Goal: Information Seeking & Learning: Learn about a topic

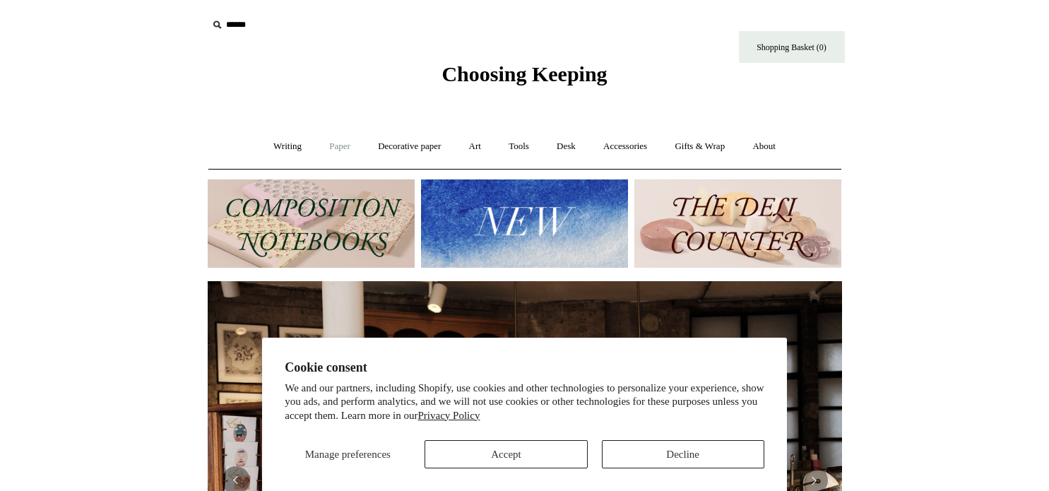
click at [317, 148] on link "Paper +" at bounding box center [340, 146] width 47 height 37
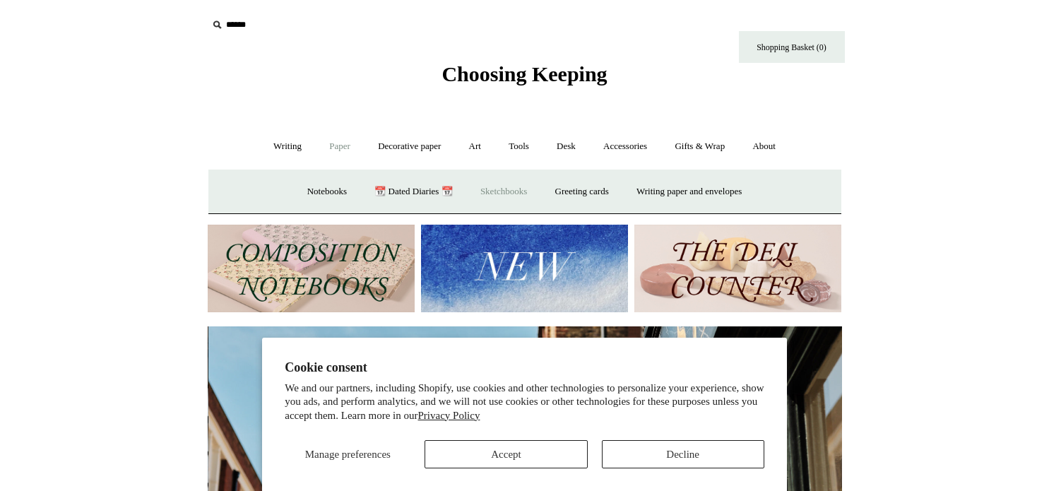
scroll to position [0, 634]
click at [302, 187] on link "Notebooks +" at bounding box center [327, 191] width 65 height 37
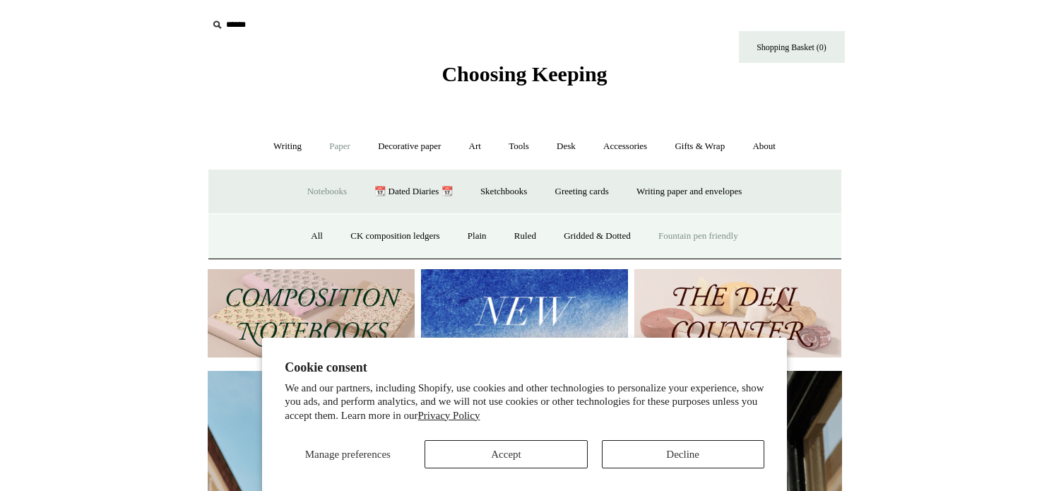
click at [668, 235] on link "Fountain pen friendly" at bounding box center [698, 236] width 105 height 37
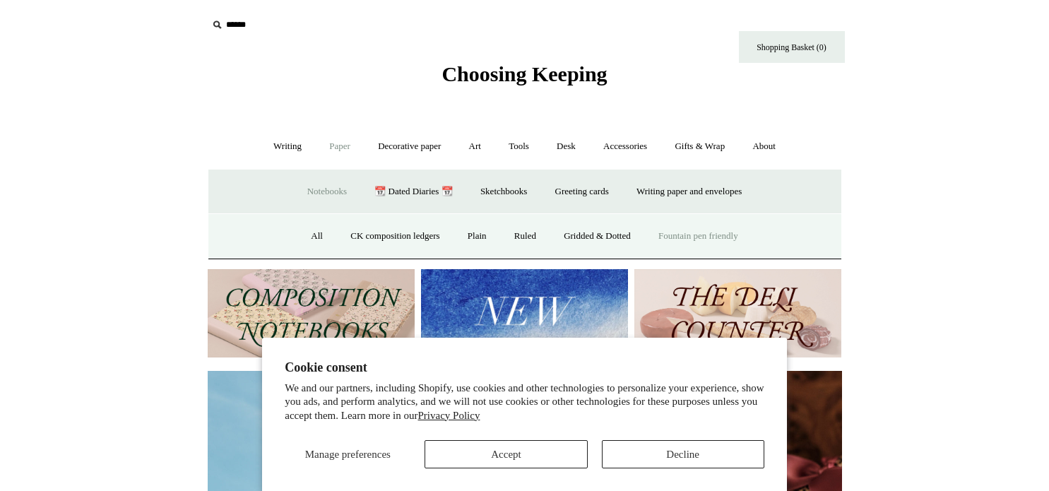
scroll to position [0, 1217]
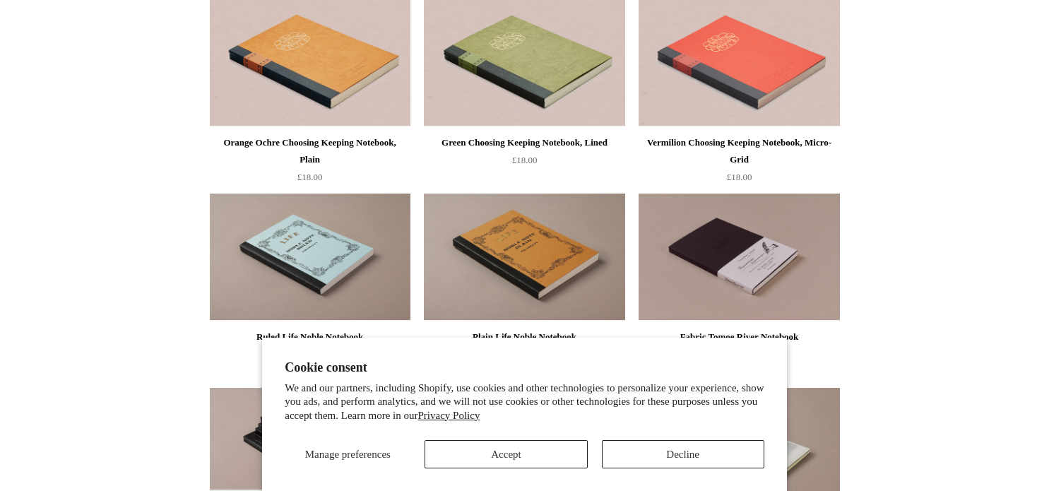
scroll to position [424, 0]
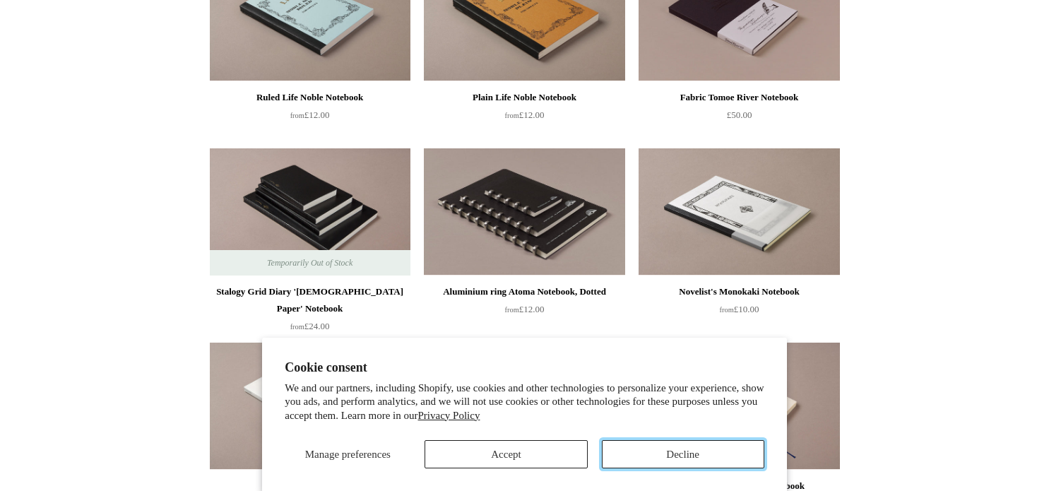
click at [690, 449] on button "Decline" at bounding box center [683, 454] width 162 height 28
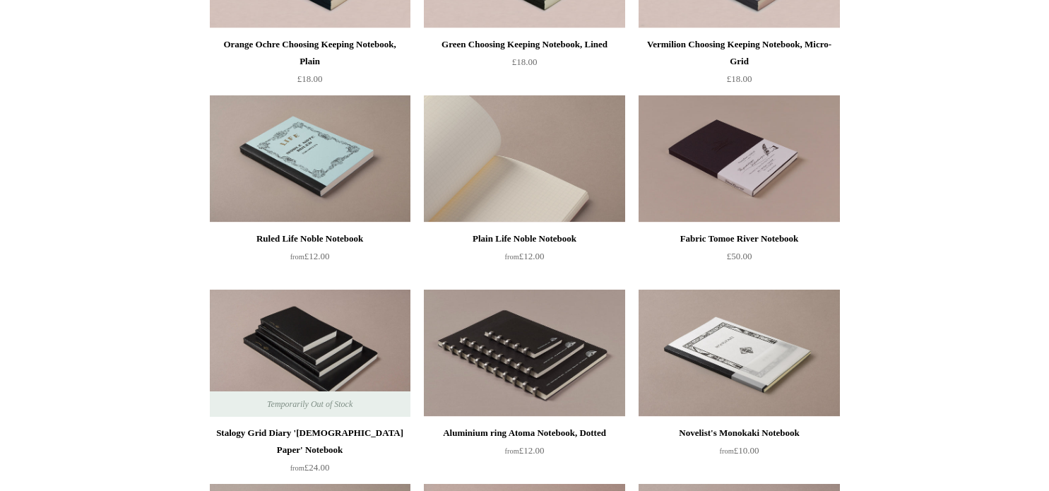
scroll to position [0, 0]
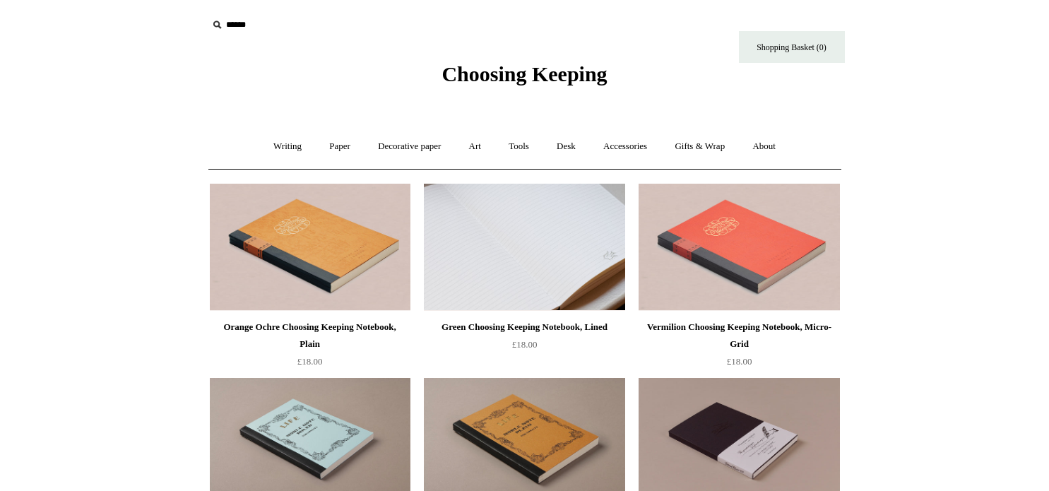
click at [461, 214] on img at bounding box center [524, 247] width 201 height 127
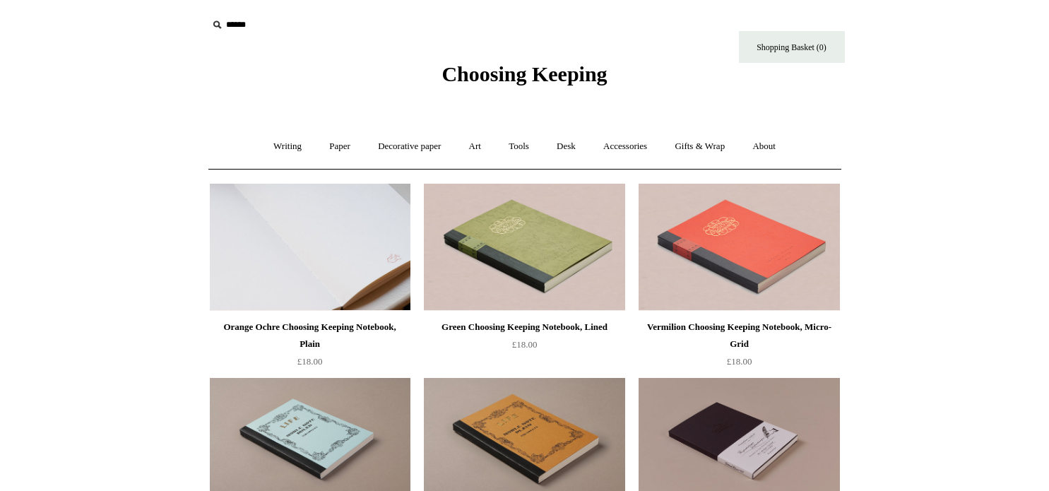
click at [329, 285] on img at bounding box center [310, 247] width 201 height 127
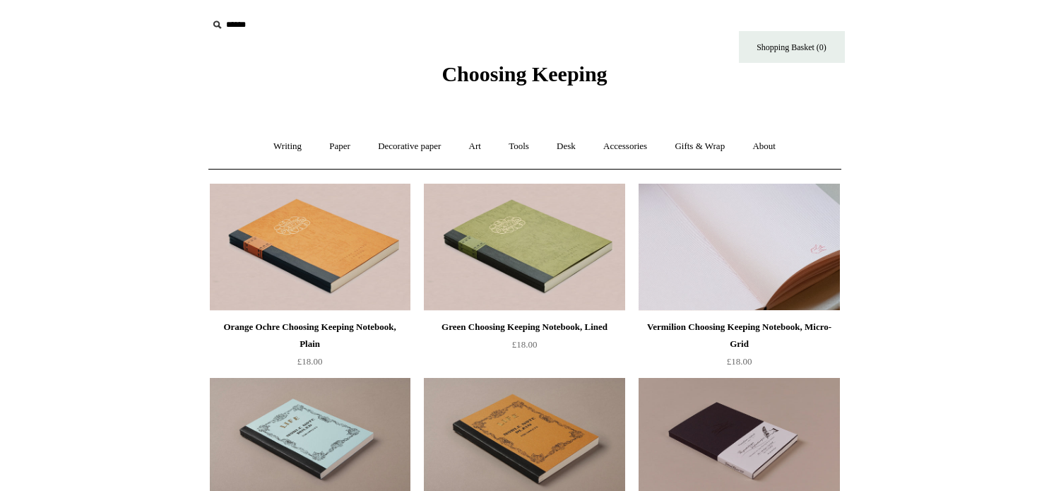
click at [726, 253] on img at bounding box center [739, 247] width 201 height 127
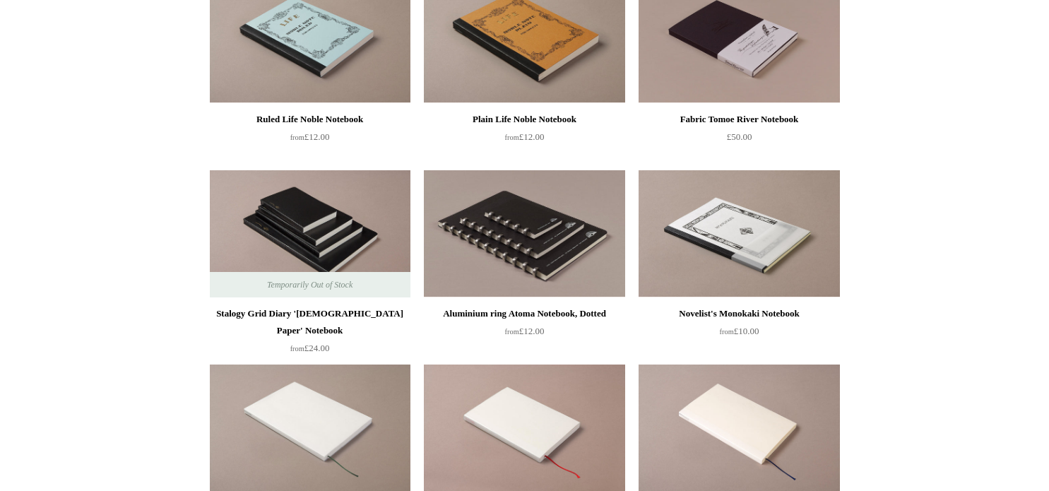
scroll to position [424, 0]
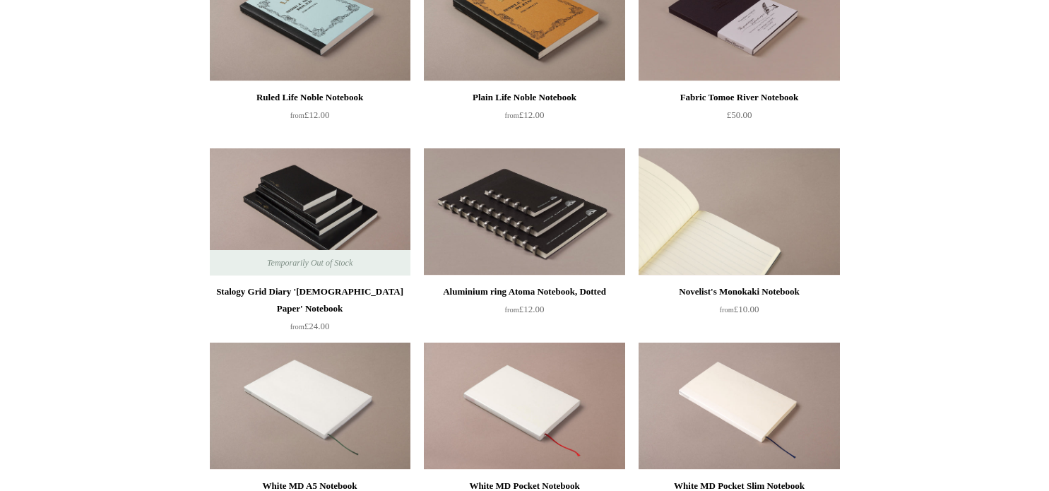
click at [776, 227] on img at bounding box center [739, 211] width 201 height 127
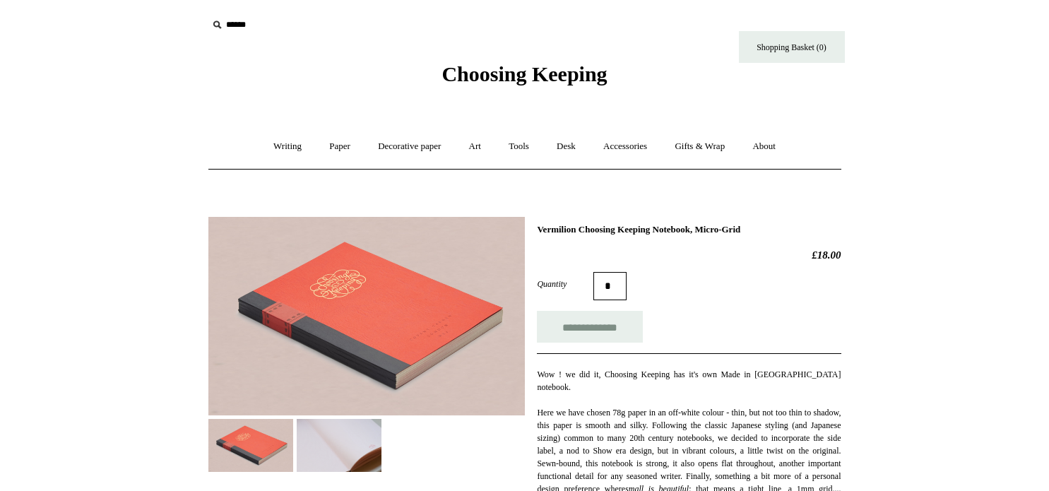
click at [350, 426] on img at bounding box center [339, 445] width 85 height 53
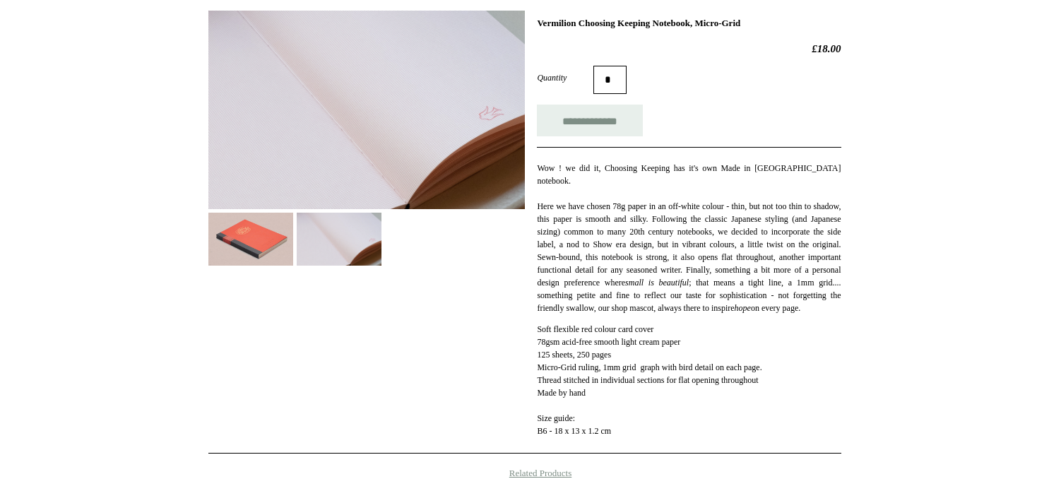
scroll to position [212, 0]
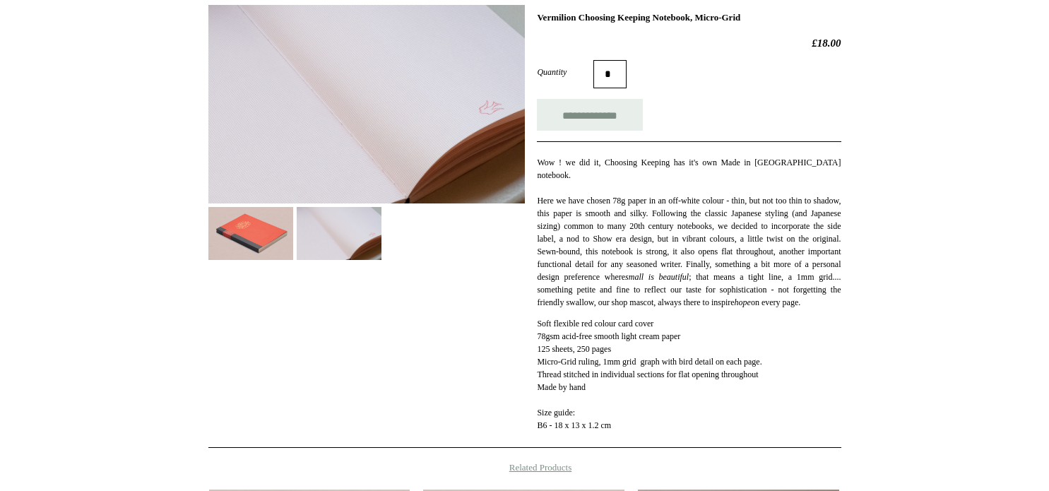
drag, startPoint x: 631, startPoint y: 388, endPoint x: 639, endPoint y: 389, distance: 8.6
click at [639, 389] on p "Soft flexible red colour card cover 78gsm acid-free smooth light cream paper 12…" at bounding box center [689, 374] width 304 height 114
click at [639, 390] on p "Soft flexible red colour card cover 78gsm acid-free smooth light cream paper 12…" at bounding box center [689, 374] width 304 height 114
click at [233, 242] on img at bounding box center [250, 233] width 85 height 53
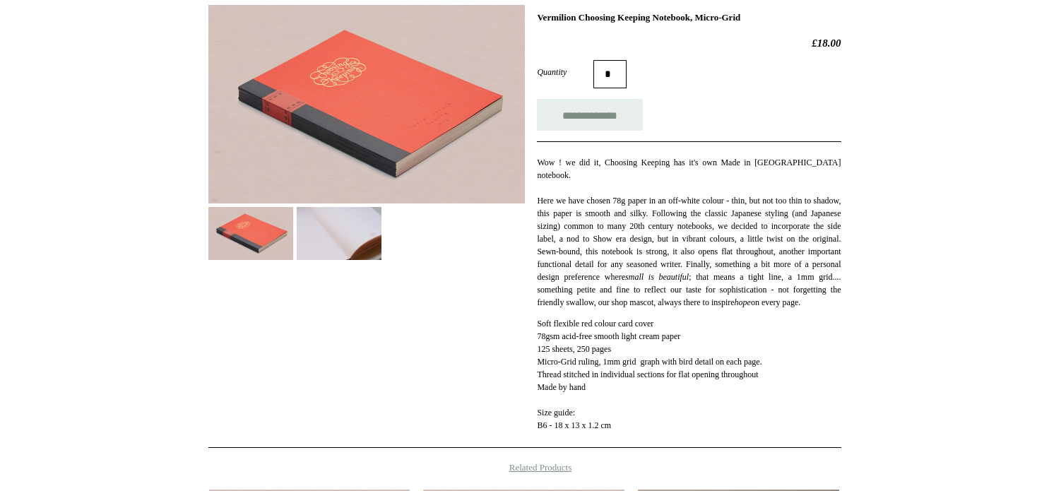
click at [666, 224] on p "Wow ! we did it, Choosing Keeping has it's own Made in Japan notebook. Here we …" at bounding box center [689, 232] width 304 height 153
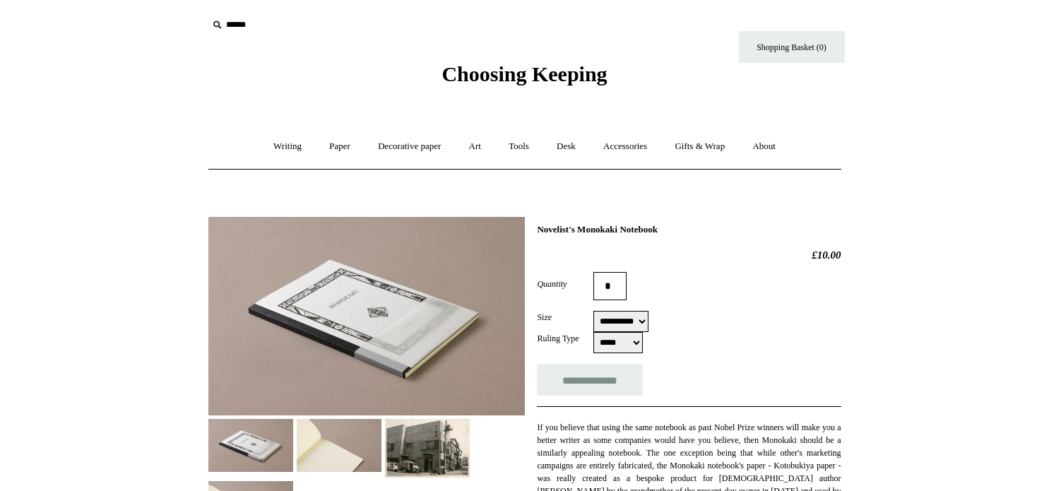
click at [637, 339] on select "***** *****" at bounding box center [617, 342] width 49 height 21
select select "*****"
click at [593, 333] on select "***** *****" at bounding box center [617, 342] width 49 height 21
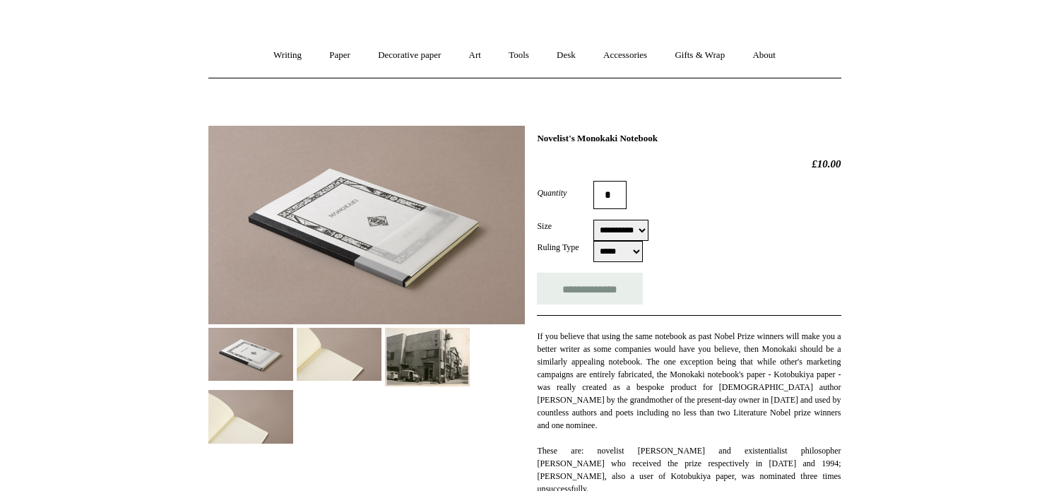
scroll to position [212, 0]
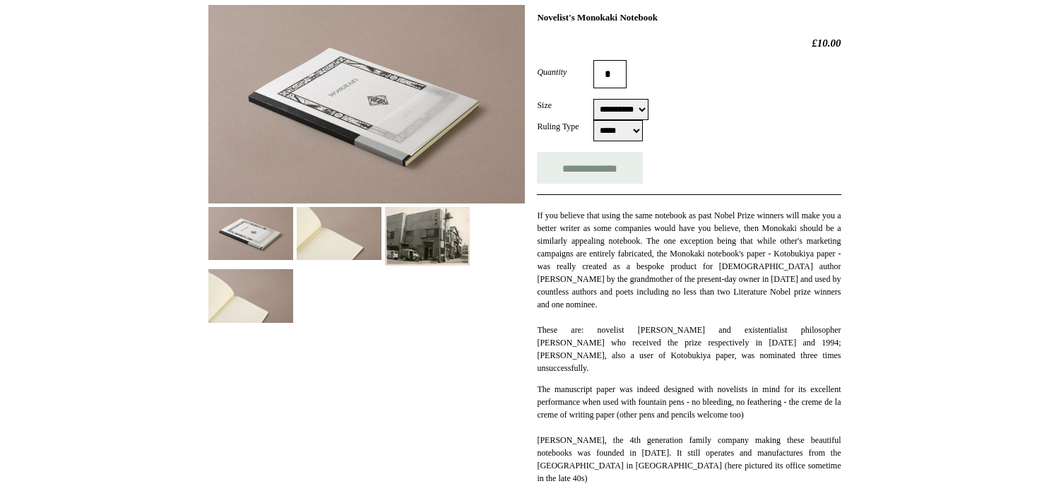
click at [460, 254] on img at bounding box center [427, 236] width 85 height 59
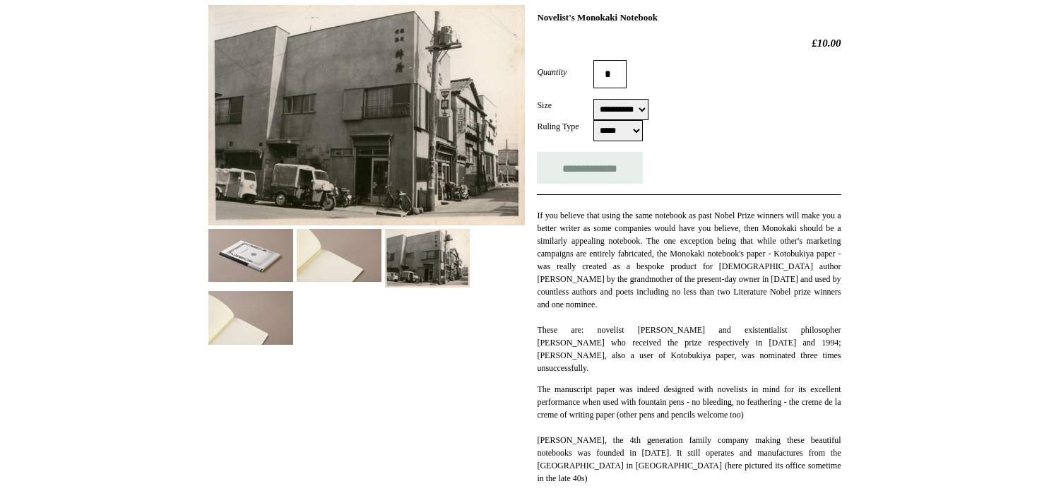
click at [294, 261] on div at bounding box center [366, 169] width 317 height 350
click at [309, 262] on img at bounding box center [339, 255] width 85 height 53
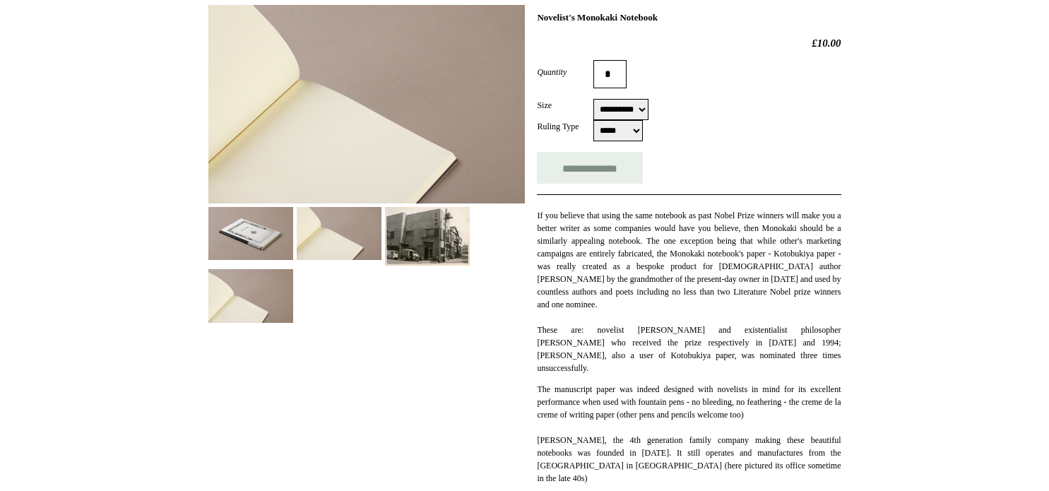
click at [235, 314] on img at bounding box center [250, 295] width 85 height 53
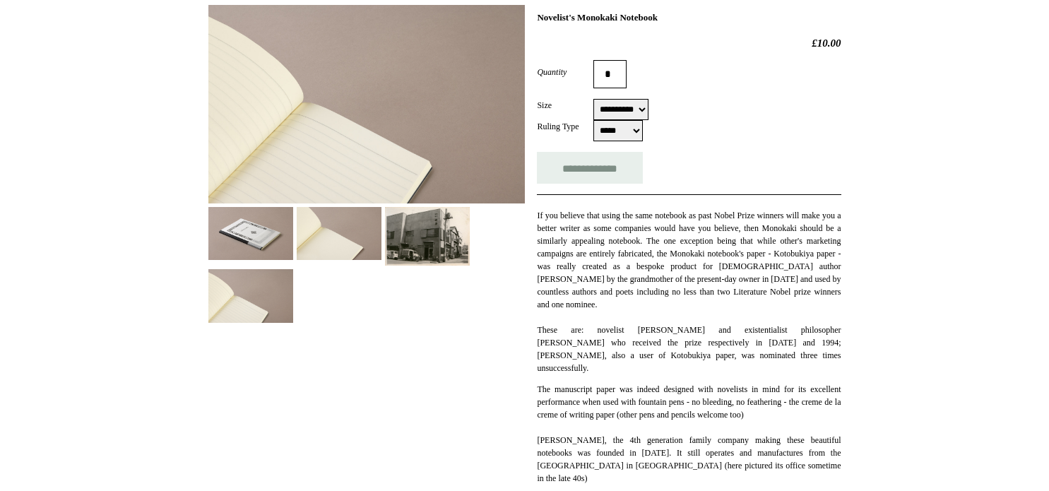
click at [634, 110] on select "**********" at bounding box center [620, 109] width 55 height 21
select select "**********"
click at [593, 100] on select "**********" at bounding box center [620, 109] width 55 height 21
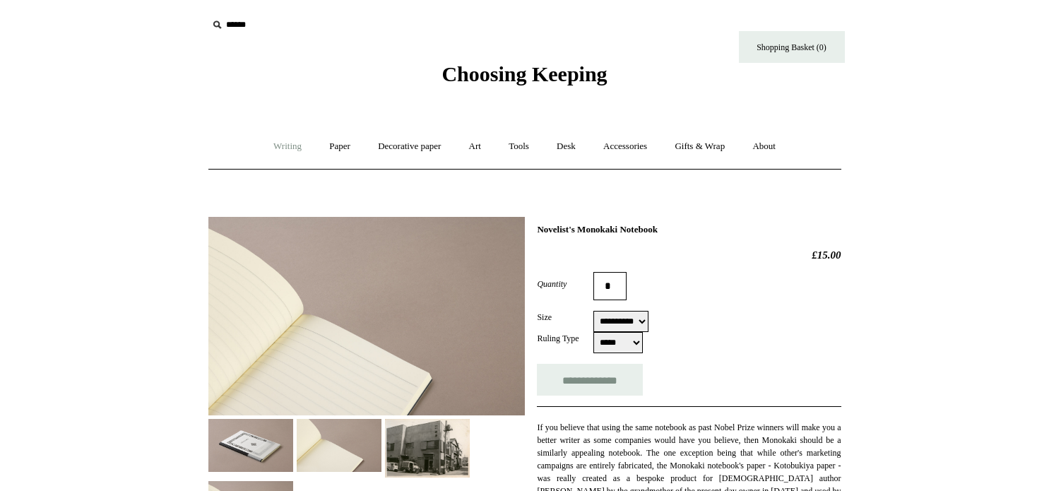
click at [266, 148] on link "Writing +" at bounding box center [288, 146] width 54 height 37
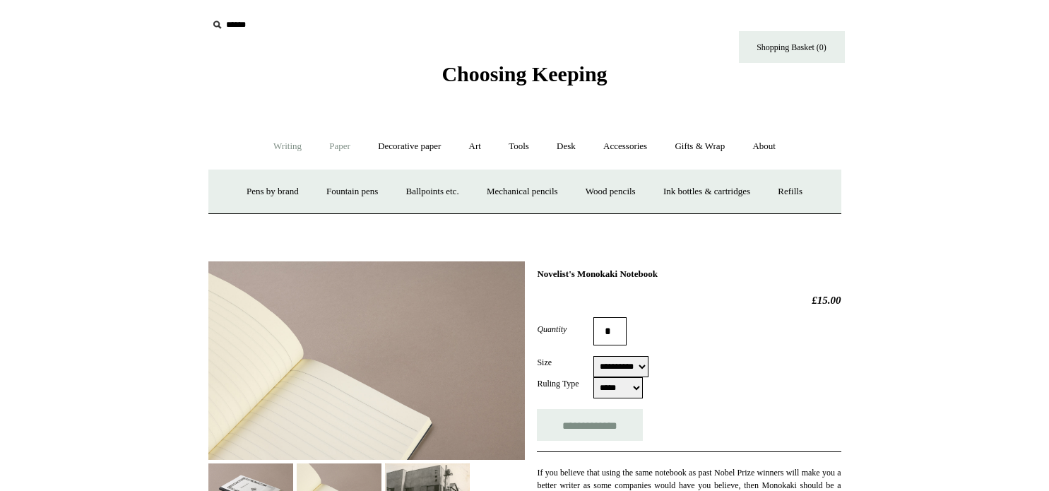
click at [323, 151] on link "Paper +" at bounding box center [340, 146] width 47 height 37
click at [328, 192] on link "Notebooks +" at bounding box center [327, 191] width 65 height 37
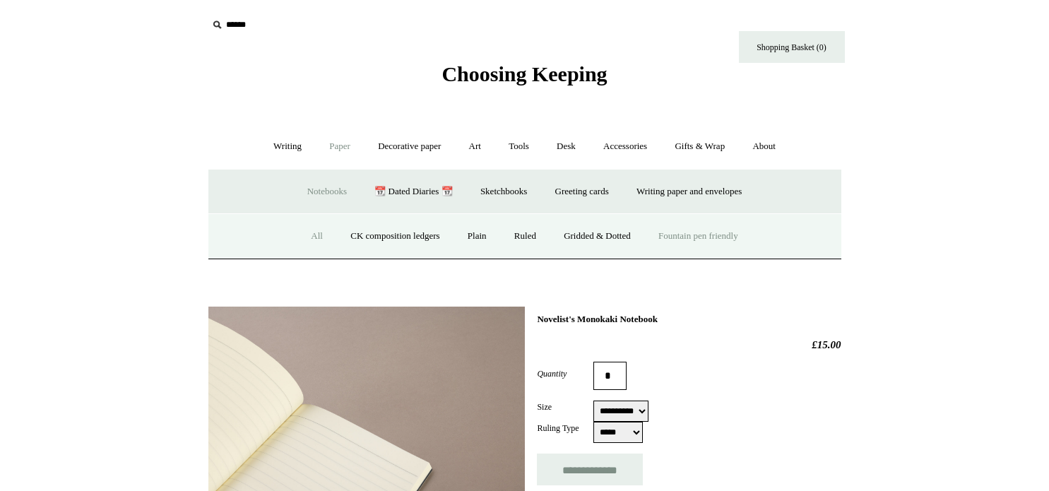
click at [300, 235] on link "All" at bounding box center [316, 236] width 37 height 37
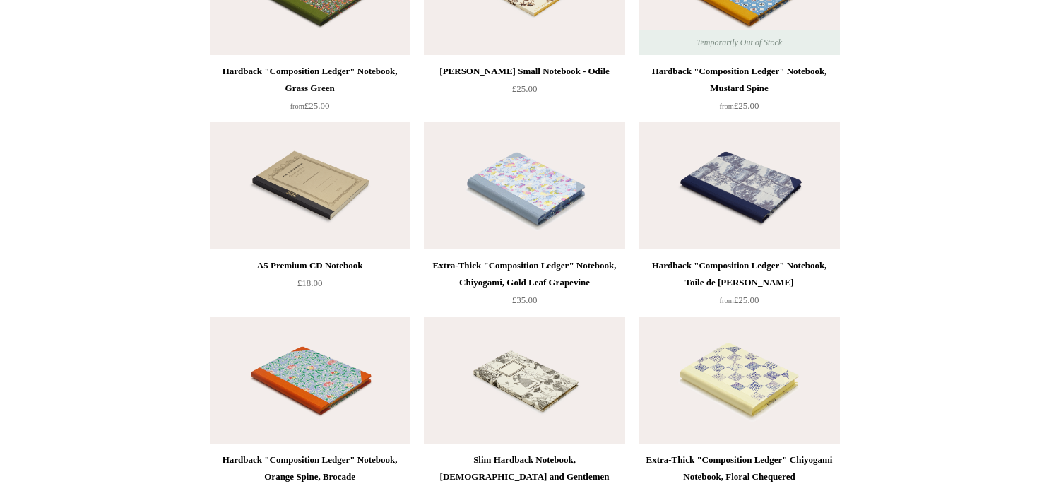
scroll to position [6288, 0]
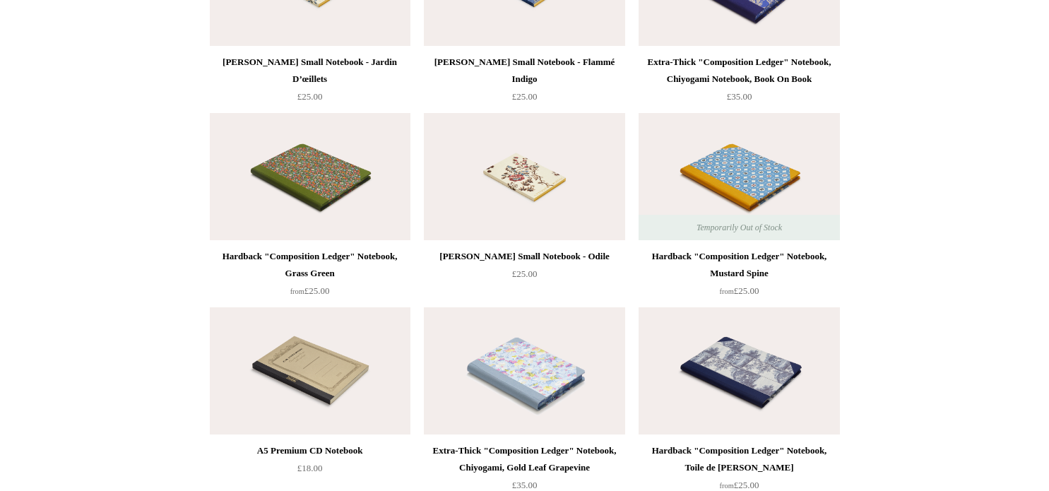
click at [261, 160] on img at bounding box center [310, 176] width 201 height 127
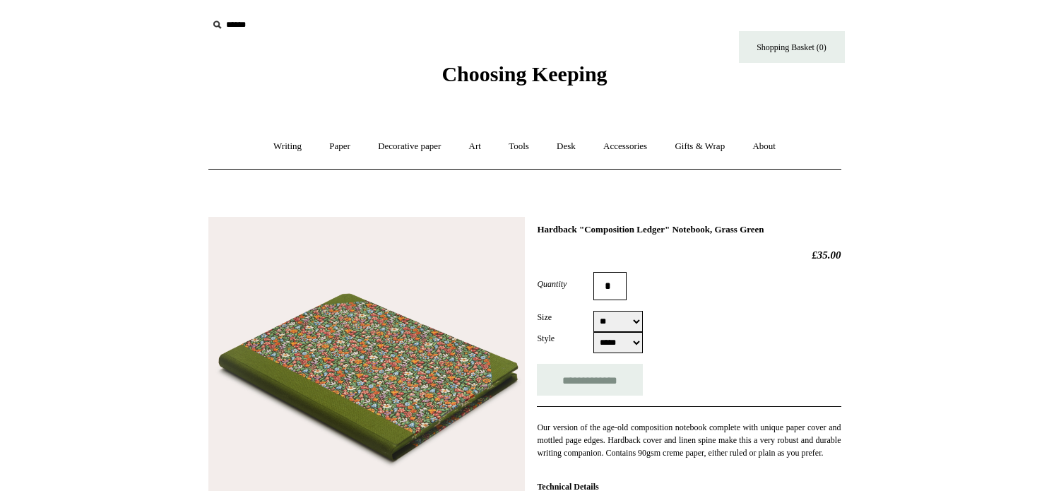
select select "**"
click at [350, 146] on link "Paper +" at bounding box center [340, 146] width 47 height 37
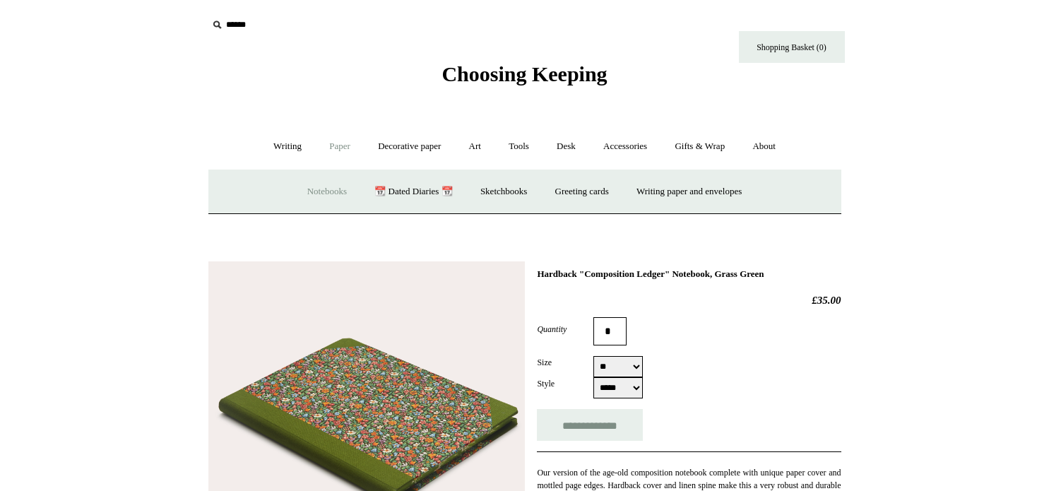
click at [313, 190] on link "Notebooks +" at bounding box center [327, 191] width 65 height 37
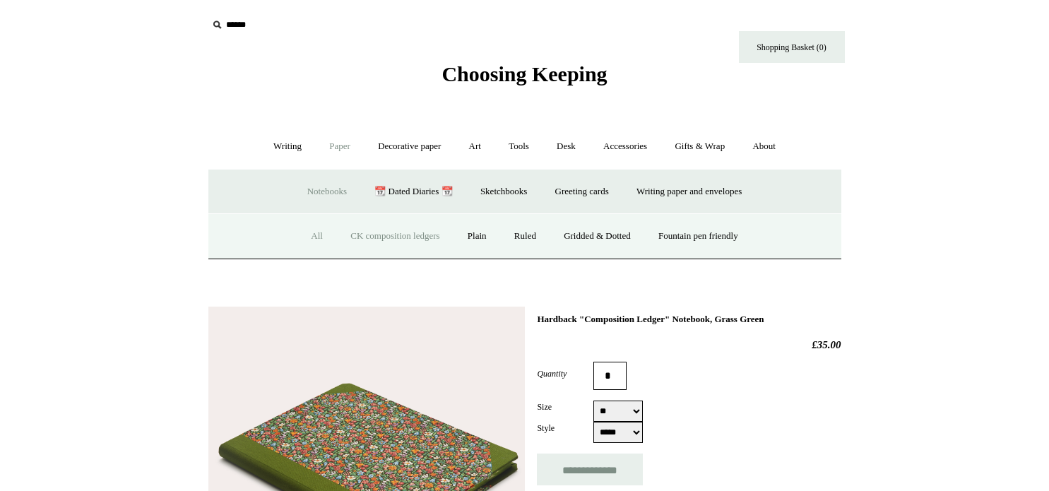
click at [381, 242] on link "CK composition ledgers" at bounding box center [395, 236] width 114 height 37
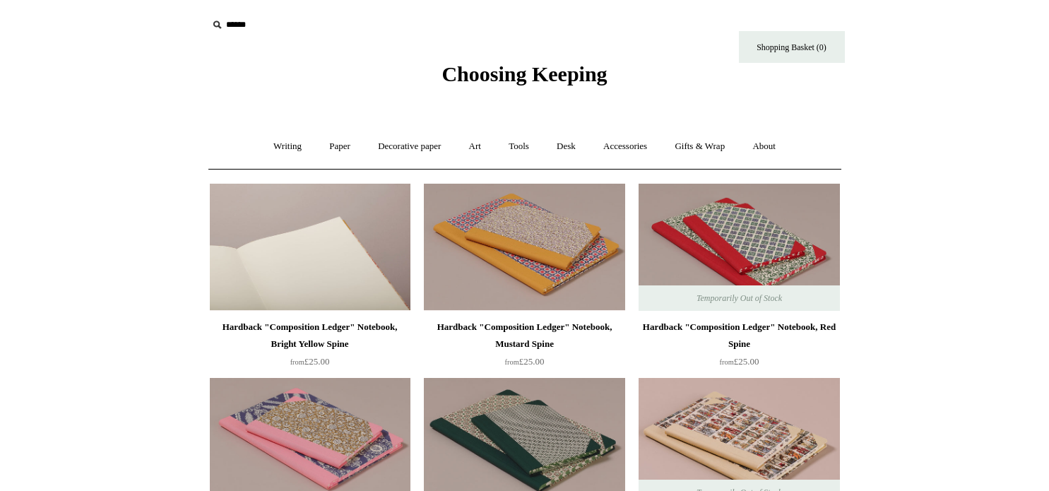
click at [353, 244] on img at bounding box center [310, 247] width 201 height 127
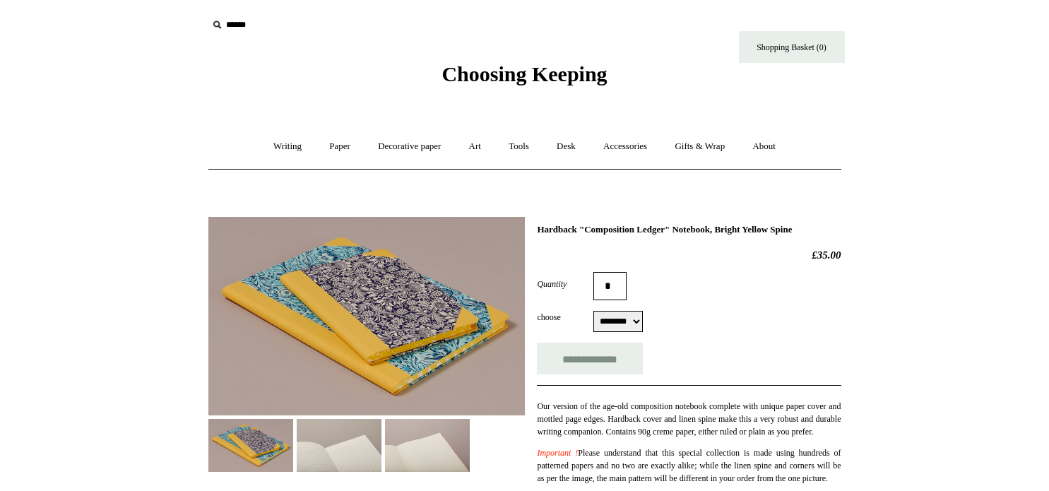
select select "********"
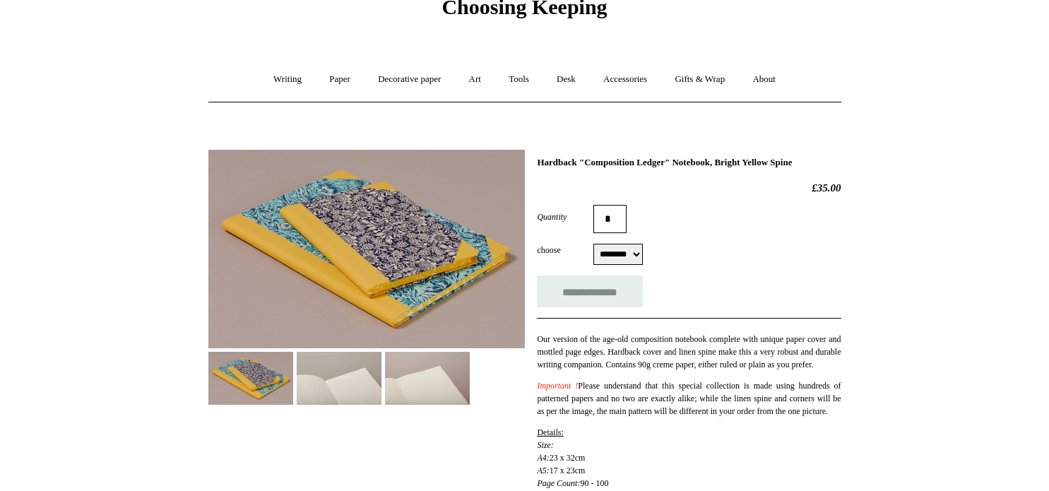
scroll to position [141, 0]
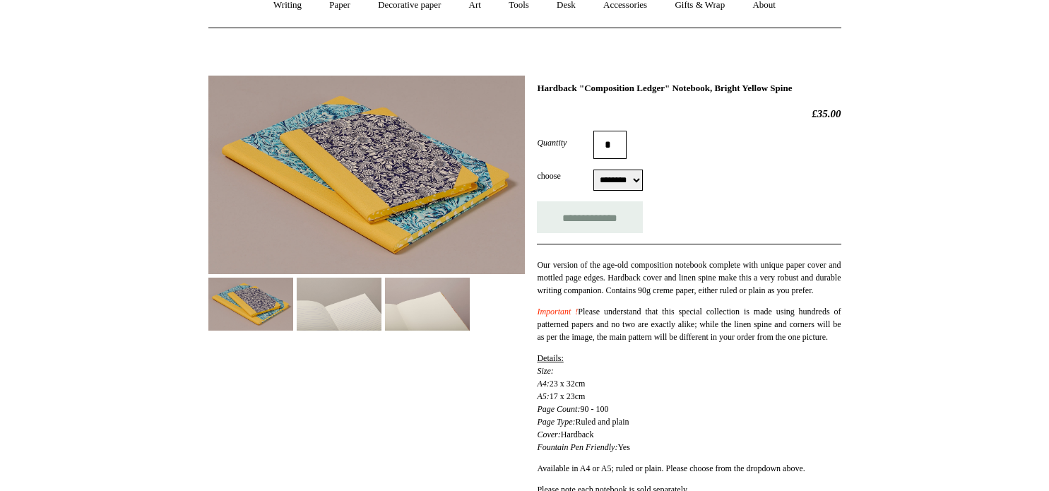
click at [338, 285] on img at bounding box center [339, 304] width 85 height 53
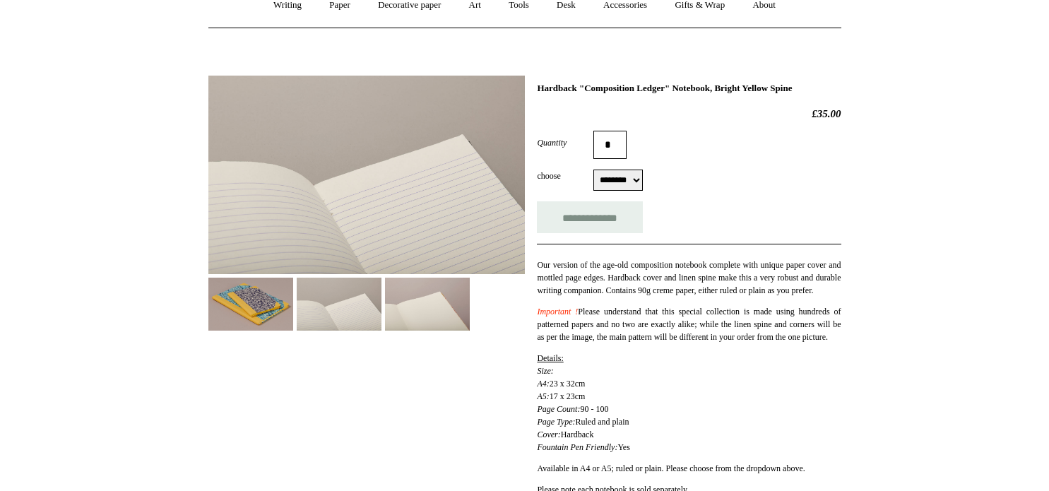
click at [450, 311] on img at bounding box center [427, 304] width 85 height 53
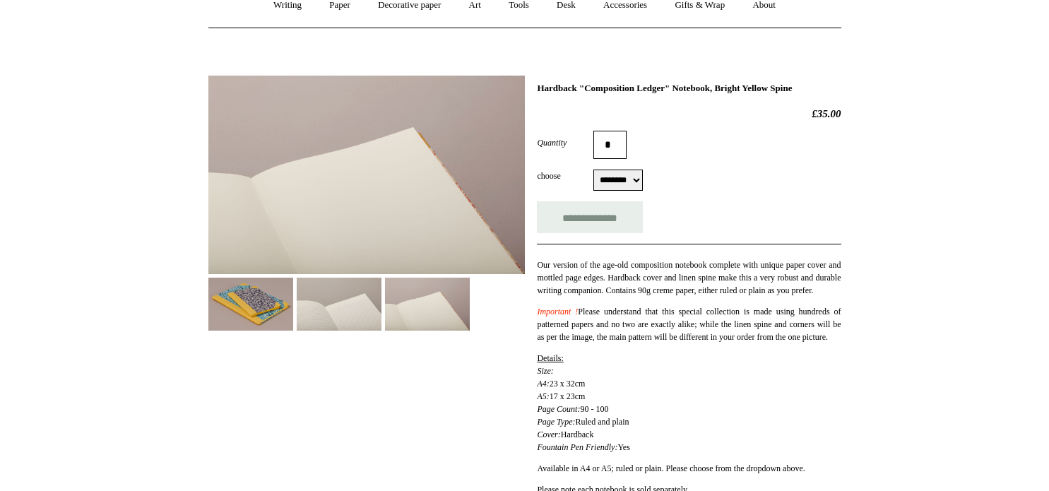
click at [630, 297] on p "Our version of the age-old composition notebook complete with unique paper cove…" at bounding box center [689, 278] width 304 height 38
click at [323, 8] on link "Paper +" at bounding box center [340, 5] width 47 height 37
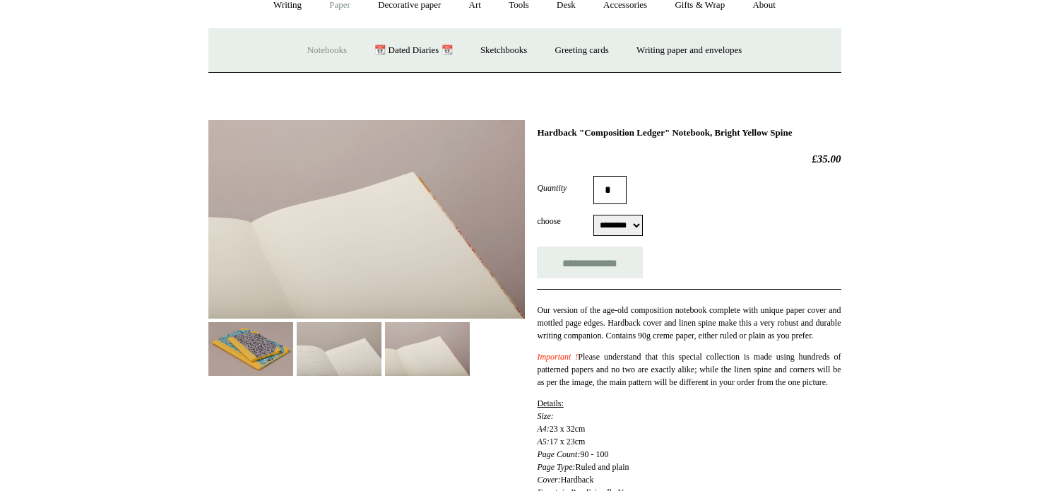
click at [318, 49] on link "Notebooks +" at bounding box center [327, 50] width 65 height 37
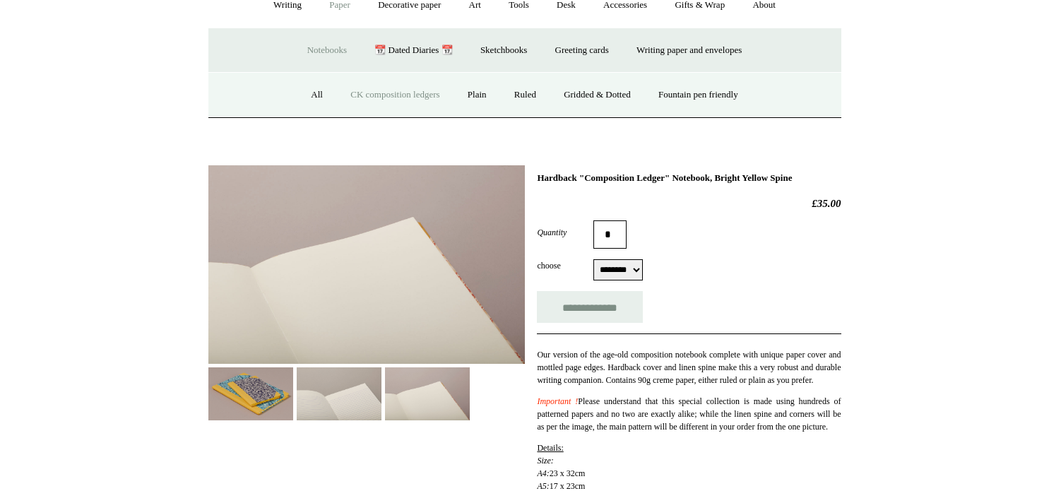
click at [358, 88] on link "CK composition ledgers" at bounding box center [395, 94] width 114 height 37
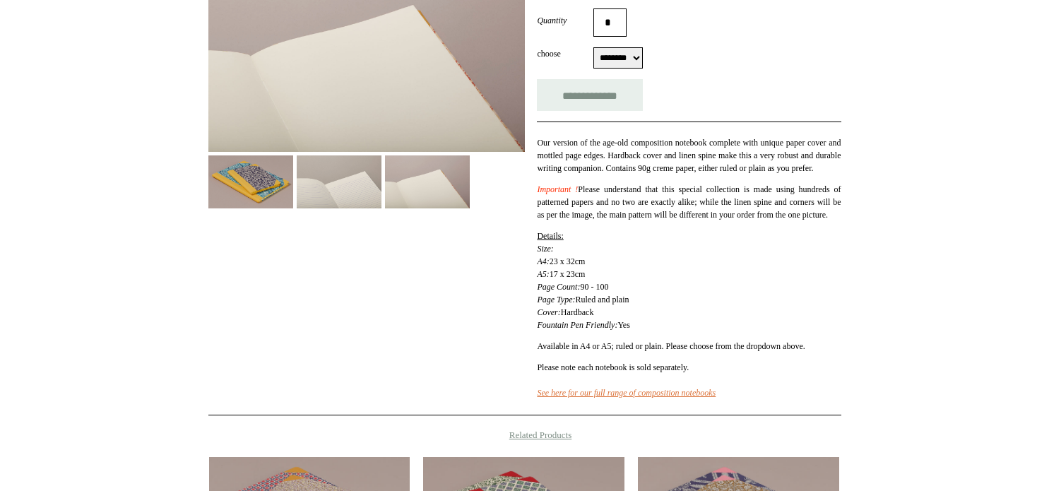
scroll to position [424, 0]
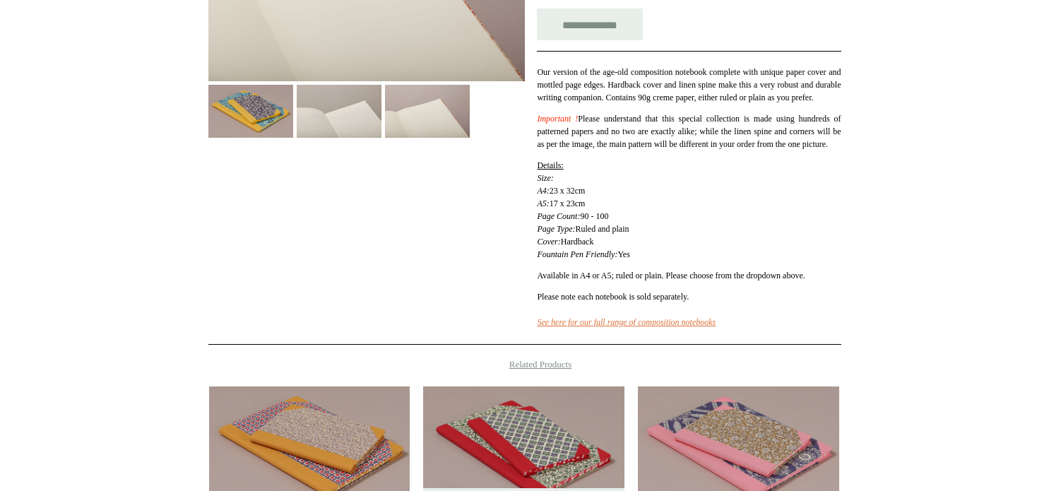
click at [319, 105] on img at bounding box center [339, 111] width 85 height 53
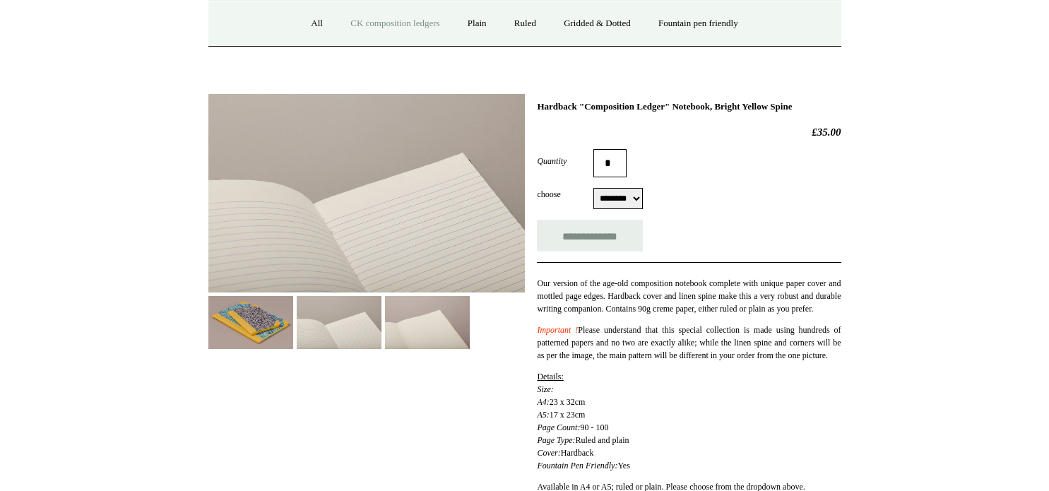
scroll to position [212, 0]
click at [336, 226] on img at bounding box center [366, 194] width 317 height 199
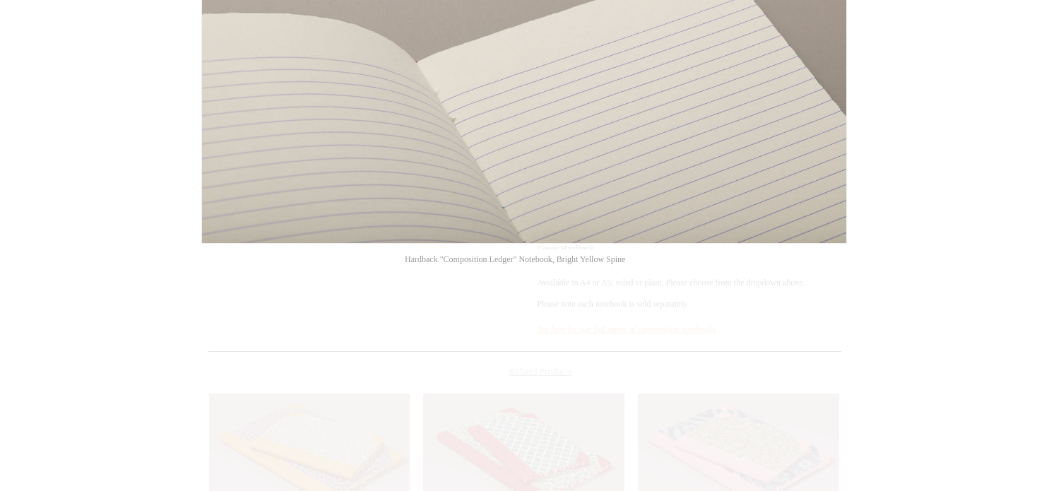
scroll to position [424, 0]
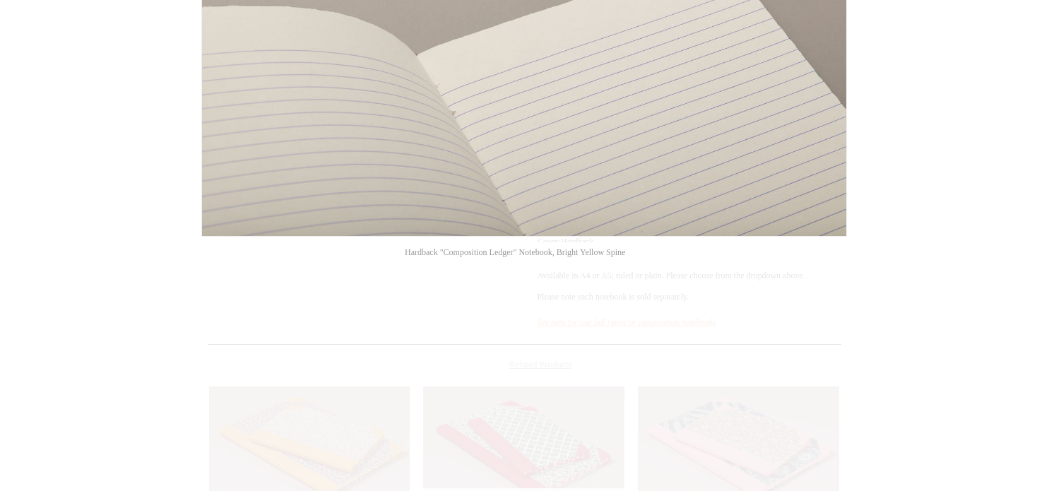
click at [443, 297] on div at bounding box center [524, 198] width 1049 height 1245
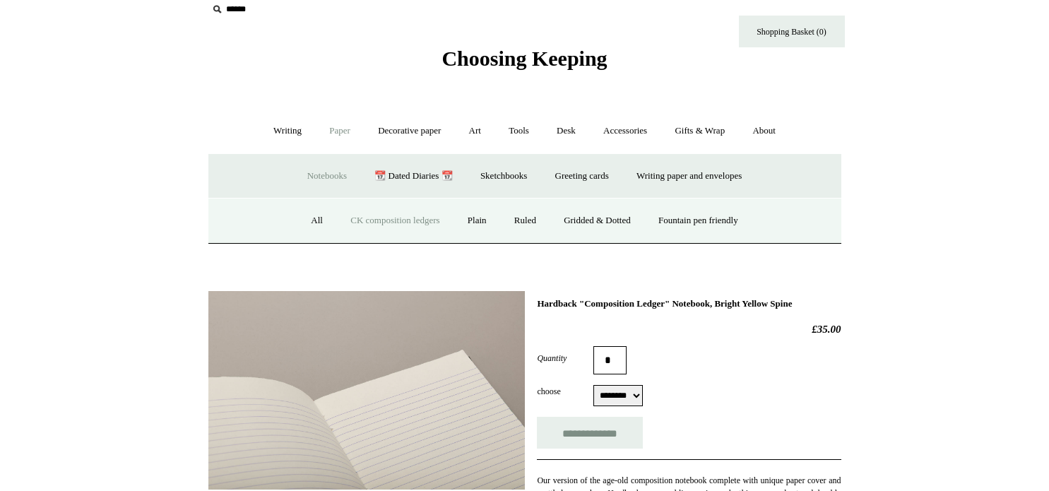
scroll to position [0, 0]
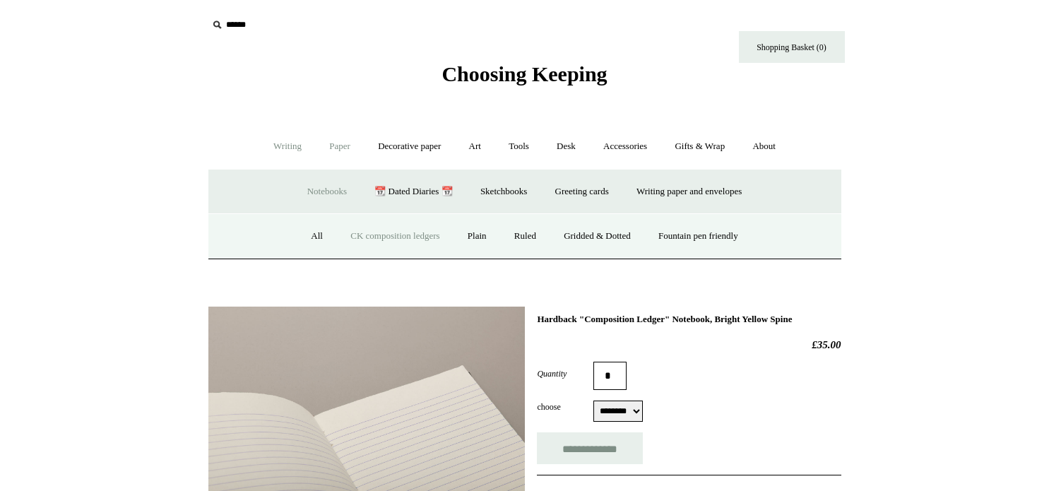
click at [286, 151] on link "Writing +" at bounding box center [288, 146] width 54 height 37
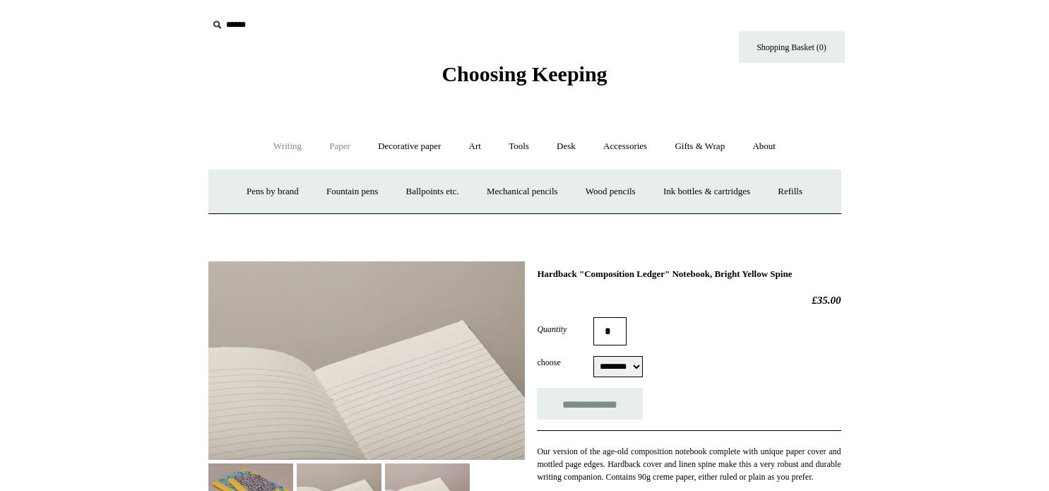
click at [348, 146] on link "Paper +" at bounding box center [340, 146] width 47 height 37
click at [303, 193] on link "Notebooks +" at bounding box center [327, 191] width 65 height 37
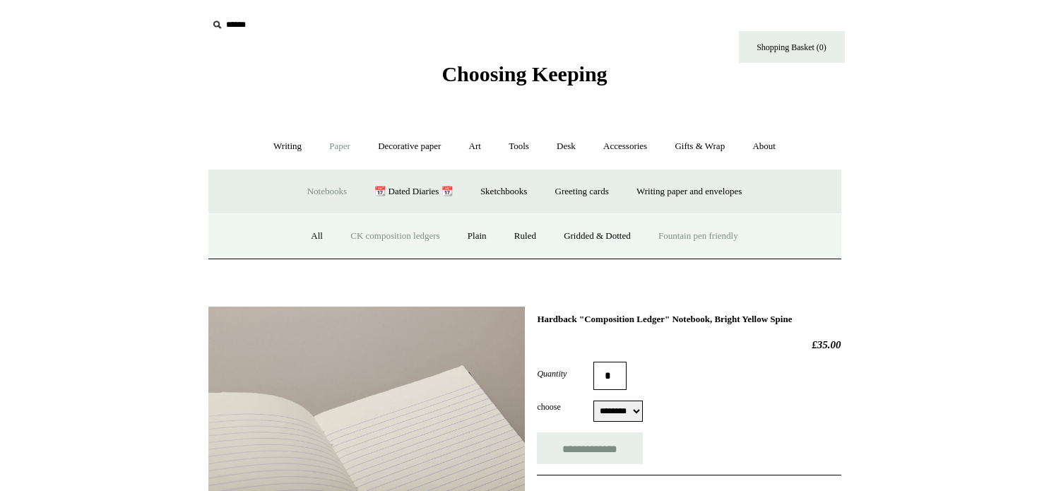
click at [696, 229] on link "Fountain pen friendly" at bounding box center [698, 236] width 105 height 37
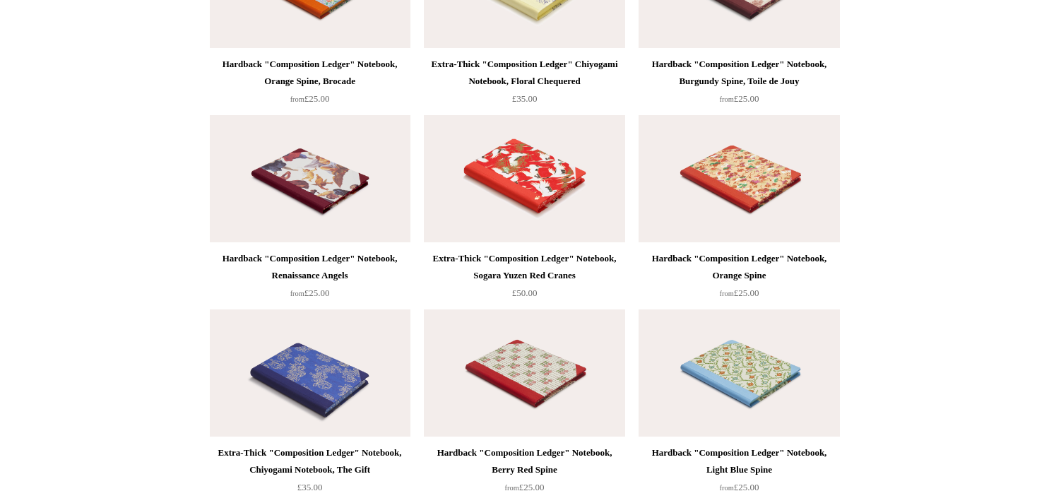
scroll to position [3250, 0]
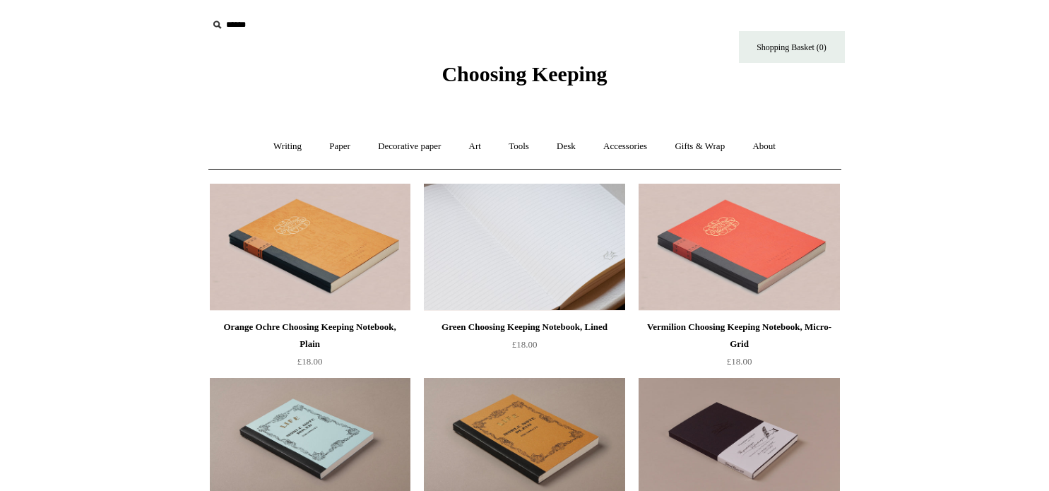
click at [550, 254] on img at bounding box center [524, 247] width 201 height 127
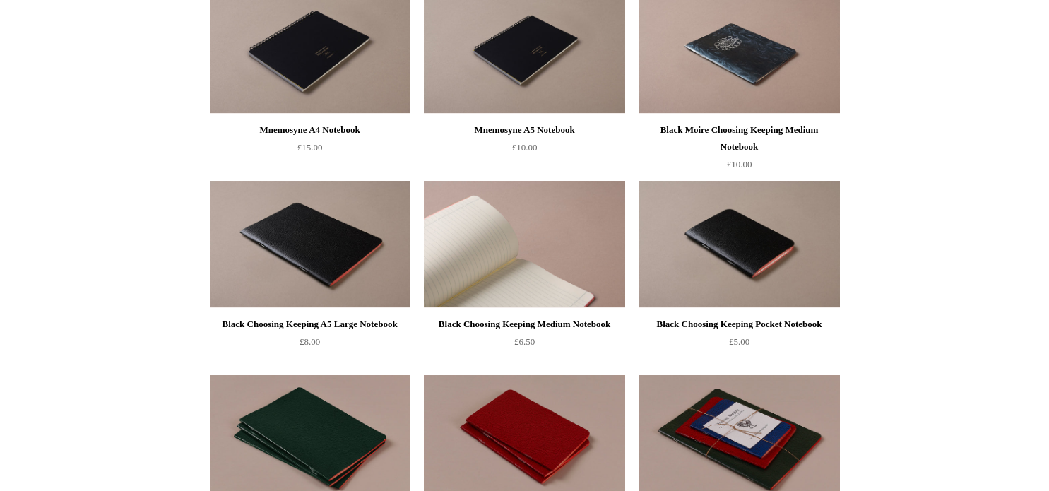
scroll to position [989, 0]
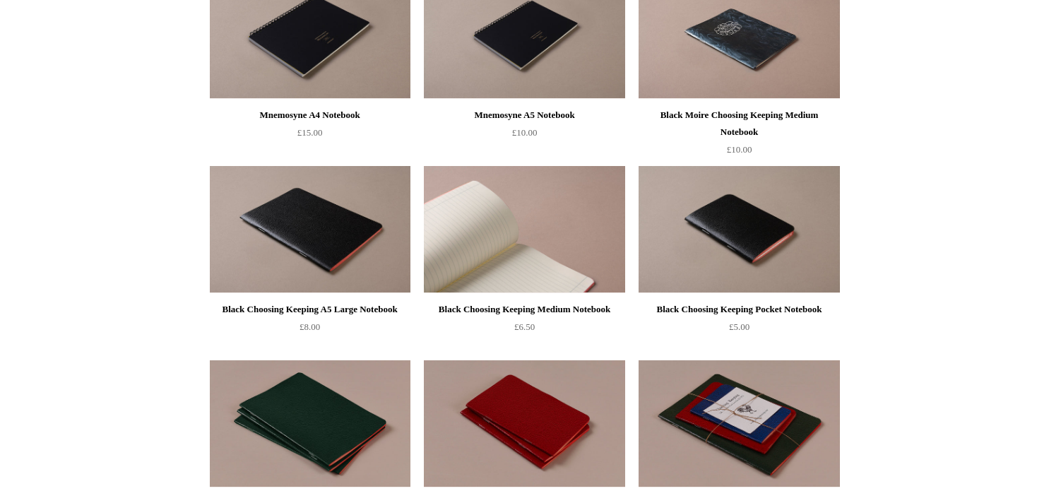
click at [504, 262] on img at bounding box center [524, 229] width 201 height 127
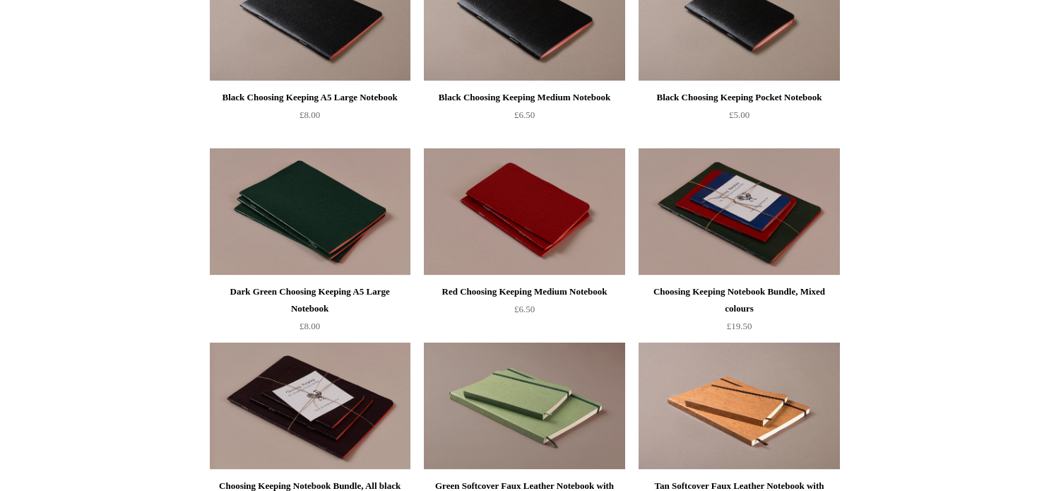
scroll to position [1272, 0]
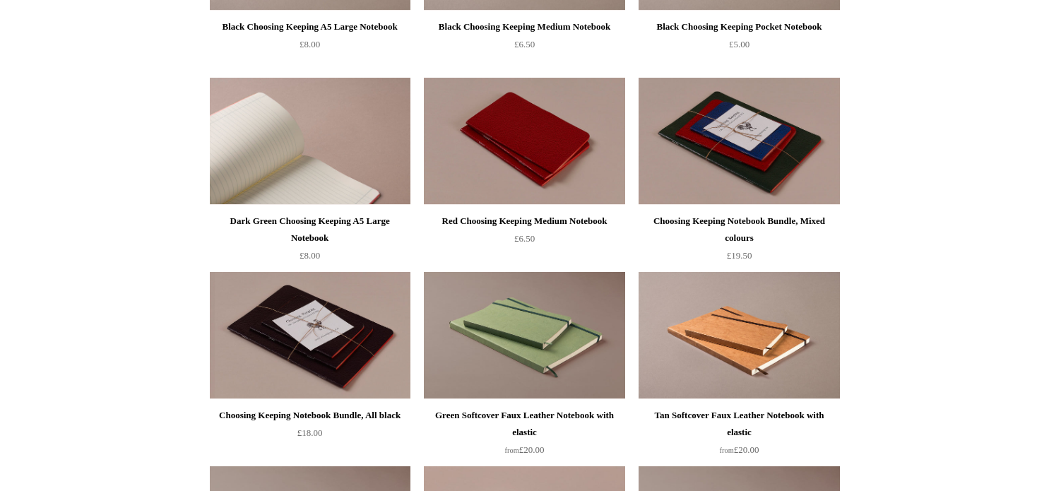
click at [292, 143] on img at bounding box center [310, 141] width 201 height 127
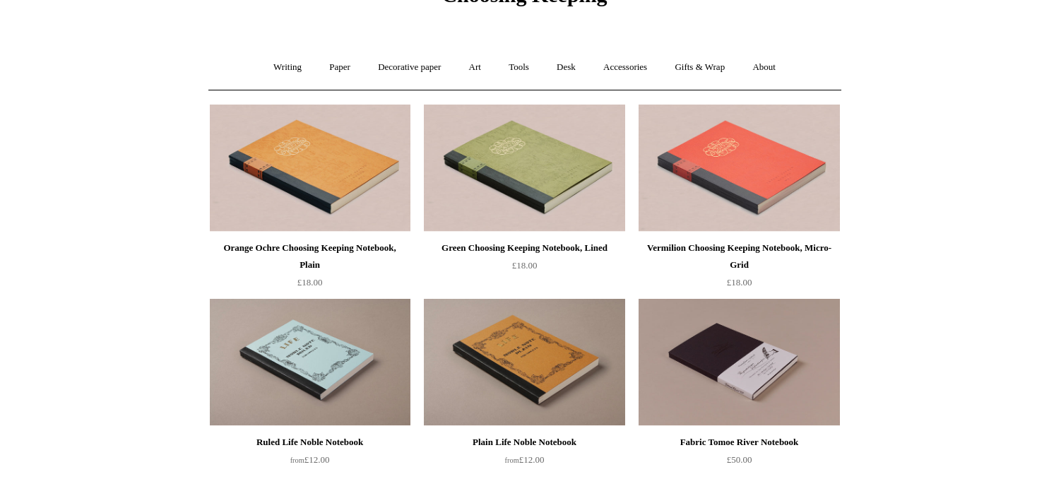
scroll to position [0, 0]
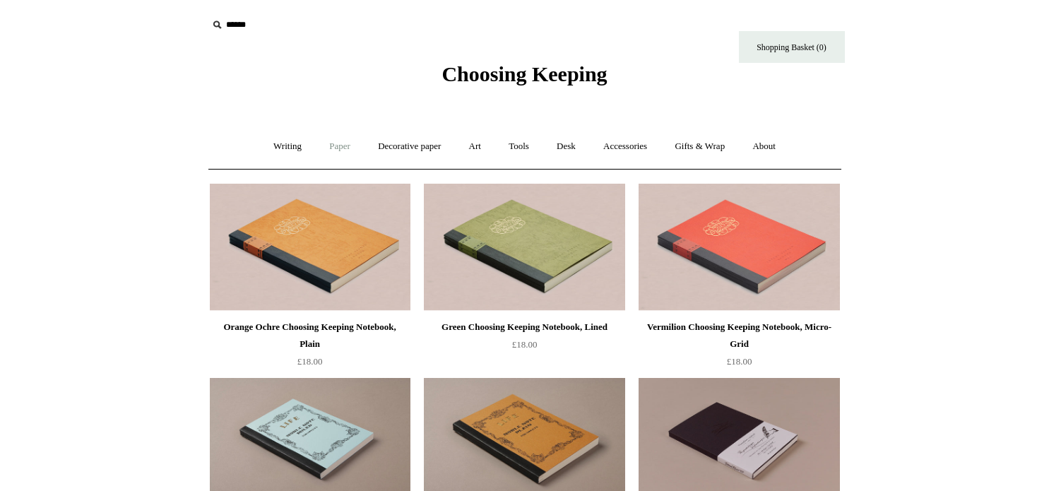
click at [332, 150] on link "Paper +" at bounding box center [340, 146] width 47 height 37
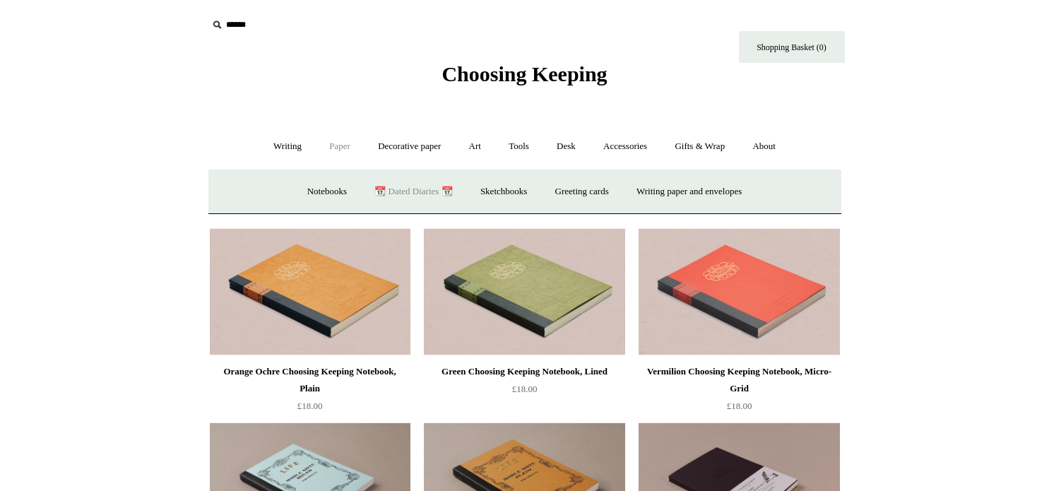
click at [406, 194] on link "📆 Dated Diaries 📆" at bounding box center [413, 191] width 103 height 37
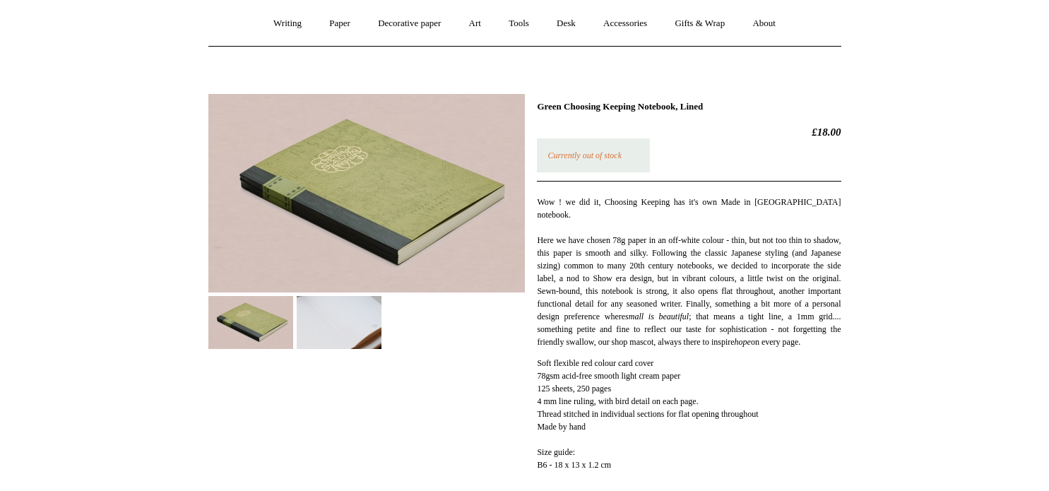
scroll to position [141, 0]
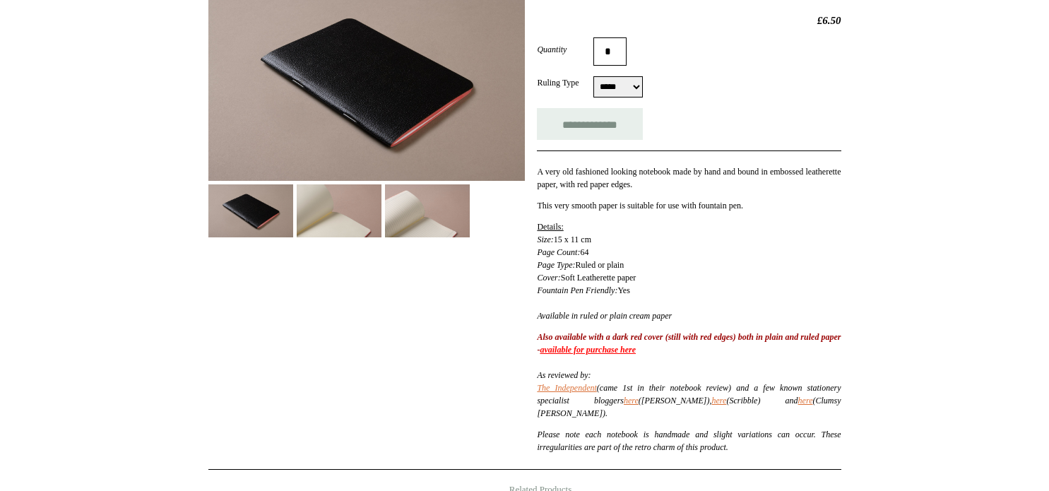
scroll to position [212, 0]
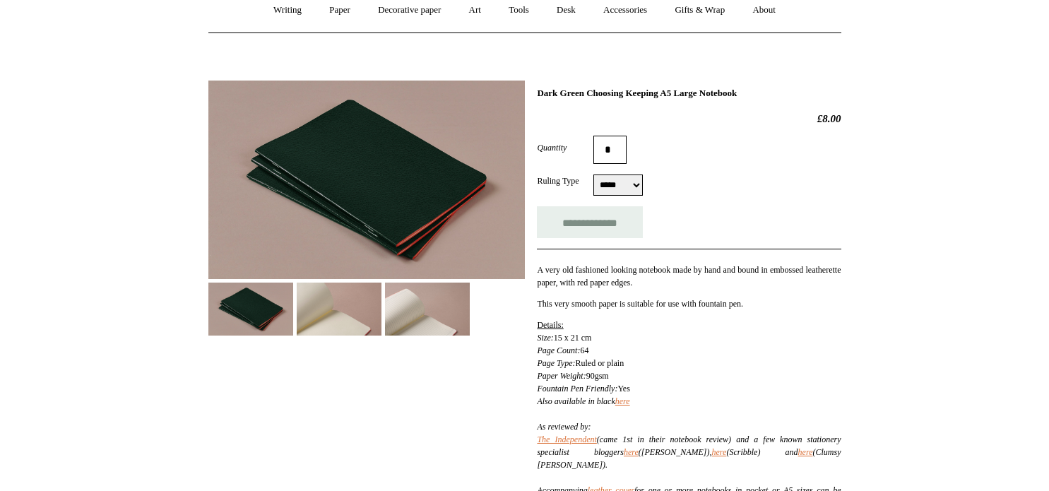
scroll to position [141, 0]
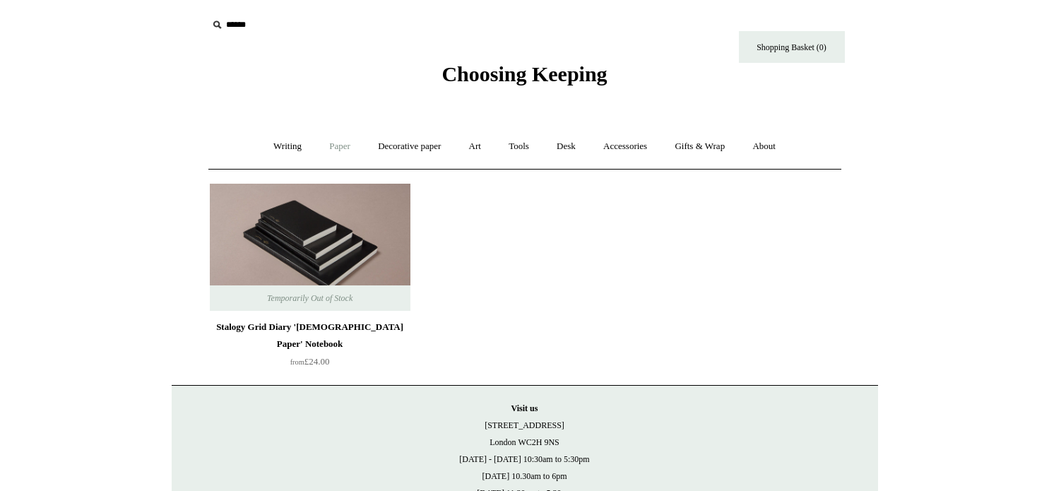
click at [338, 148] on link "Paper +" at bounding box center [340, 146] width 47 height 37
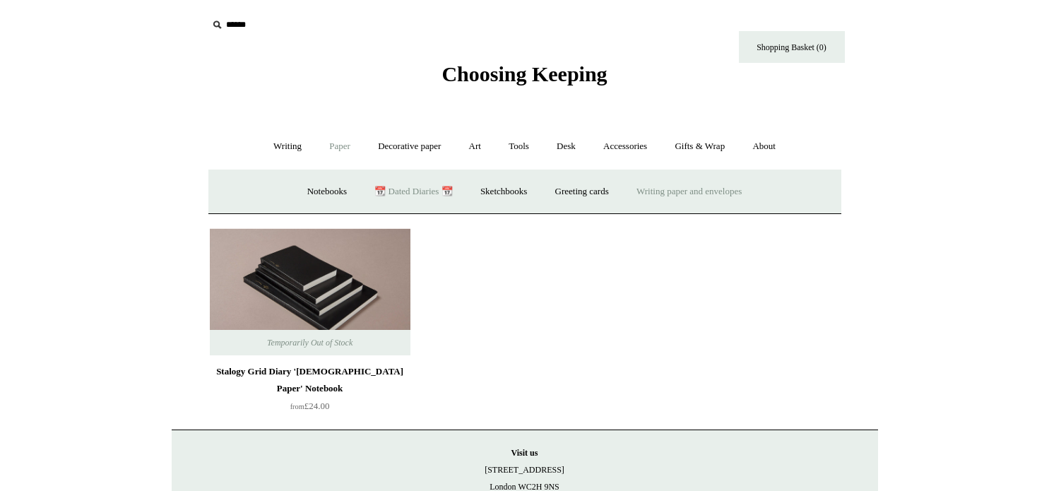
click at [668, 201] on link "Writing paper and envelopes +" at bounding box center [689, 191] width 131 height 37
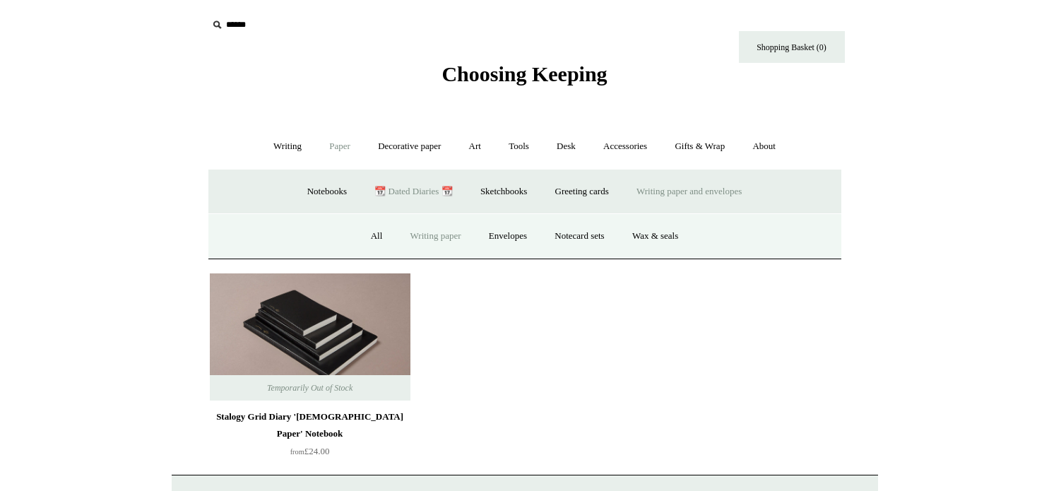
click at [423, 241] on link "Writing paper" at bounding box center [436, 236] width 76 height 37
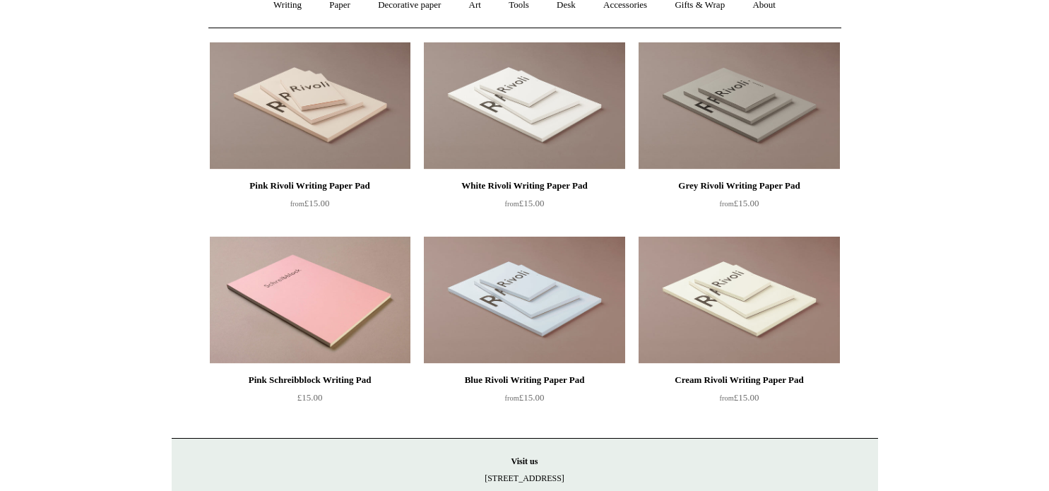
scroll to position [71, 0]
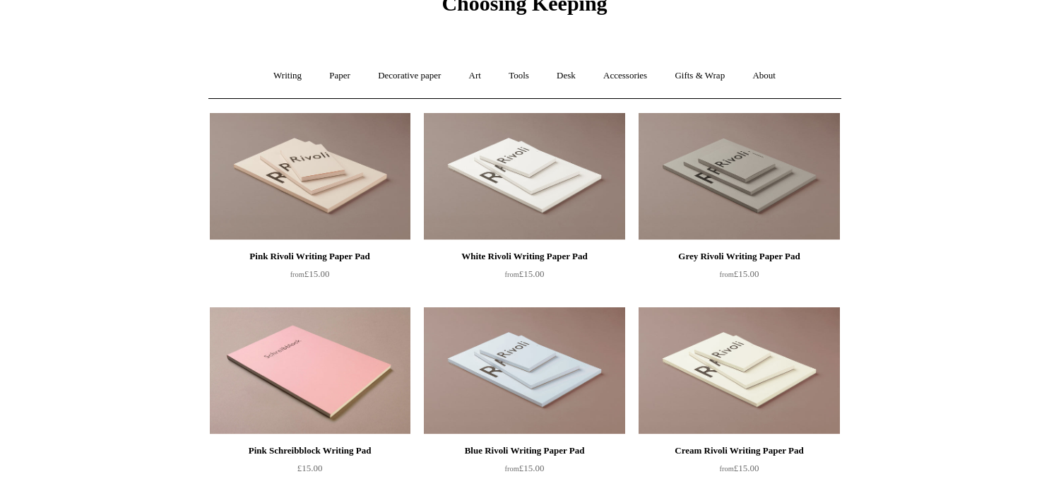
click at [696, 355] on img at bounding box center [739, 370] width 201 height 127
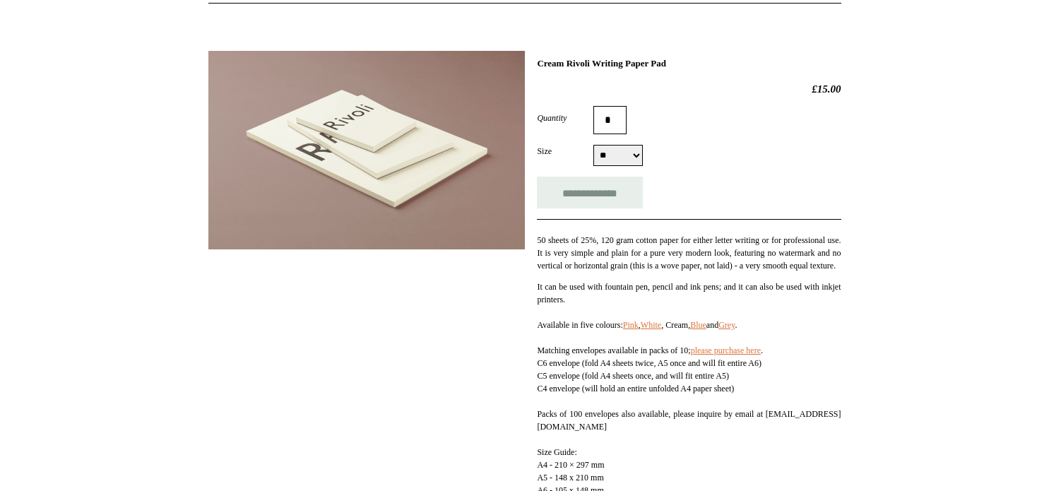
scroll to position [141, 0]
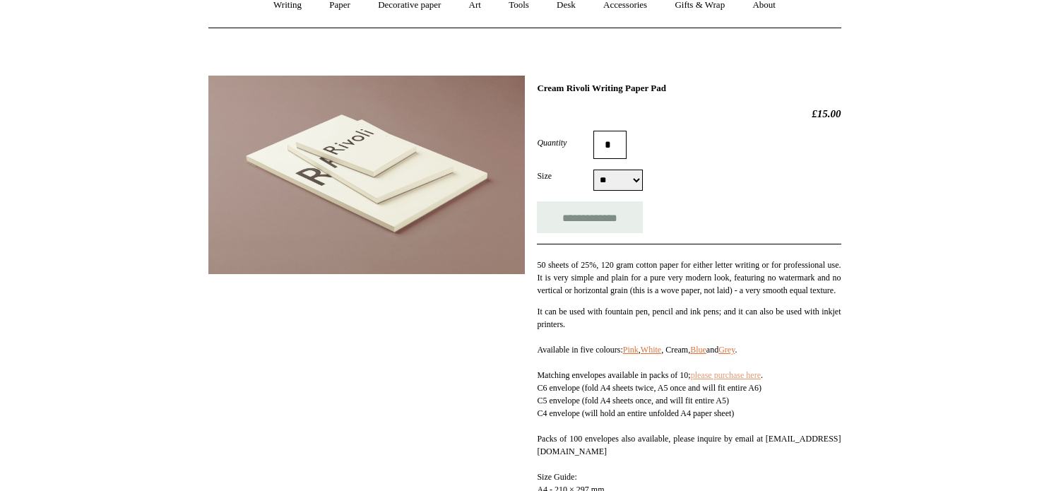
click at [720, 380] on link "please purchase here" at bounding box center [726, 375] width 70 height 10
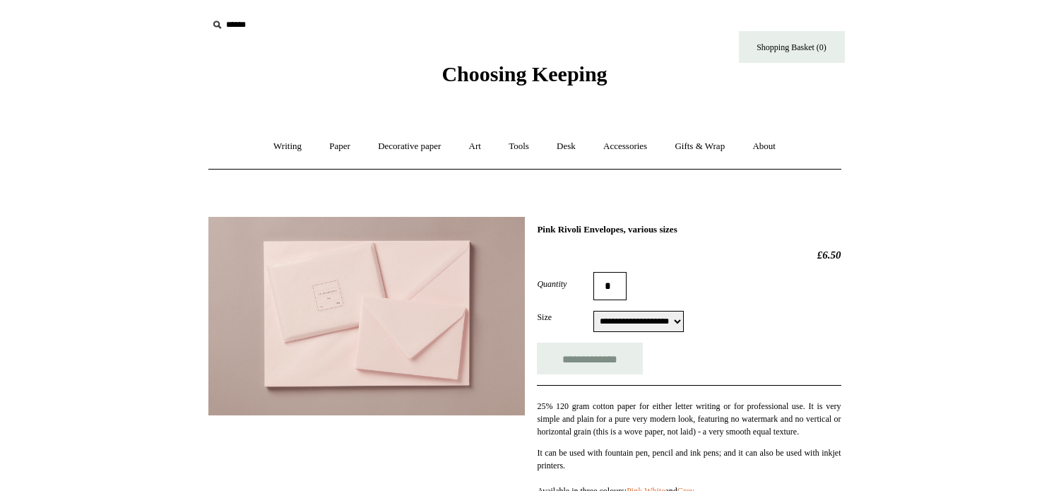
scroll to position [71, 0]
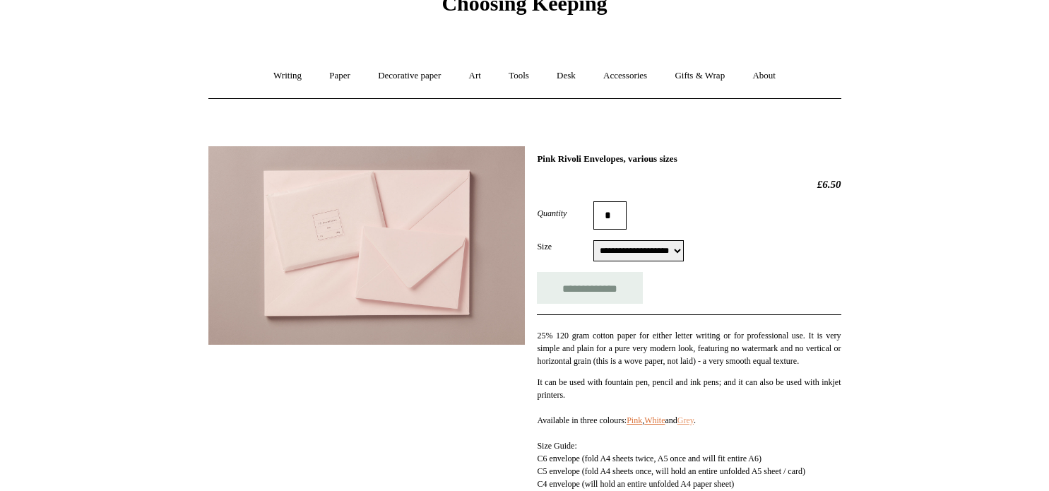
click at [694, 425] on link "Grey" at bounding box center [686, 420] width 16 height 10
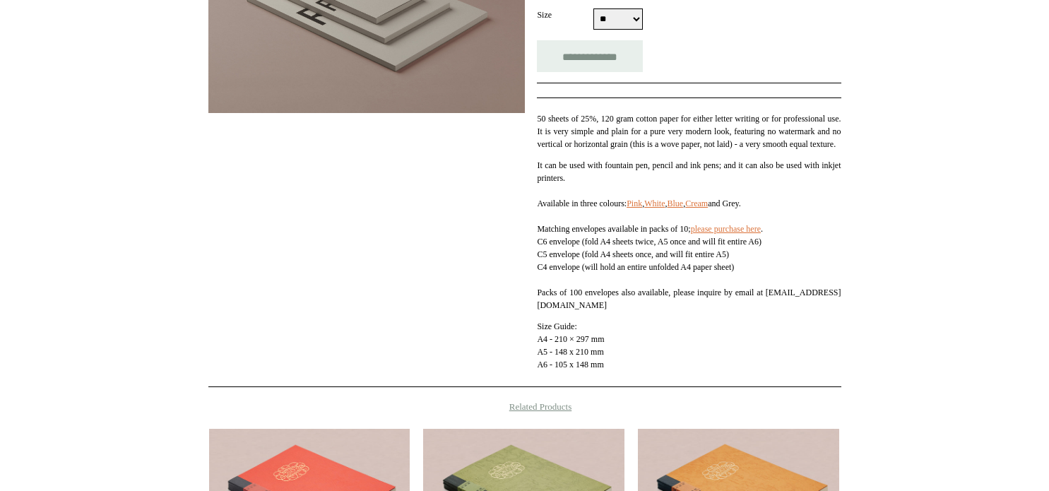
scroll to position [353, 0]
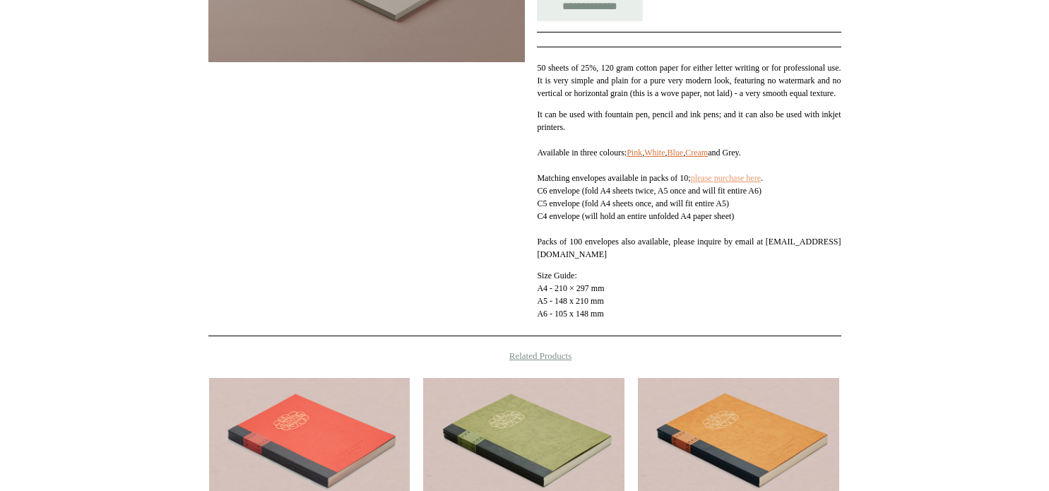
click at [728, 183] on link "please purchase here" at bounding box center [726, 178] width 70 height 10
drag, startPoint x: 564, startPoint y: 225, endPoint x: 643, endPoint y: 234, distance: 79.0
click at [643, 234] on p "It can be used with fountain pen, pencil and ink pens; and it can also be used …" at bounding box center [689, 184] width 304 height 153
drag, startPoint x: 643, startPoint y: 234, endPoint x: 634, endPoint y: 232, distance: 9.3
click at [634, 232] on p "It can be used with fountain pen, pencil and ink pens; and it can also be used …" at bounding box center [689, 184] width 304 height 153
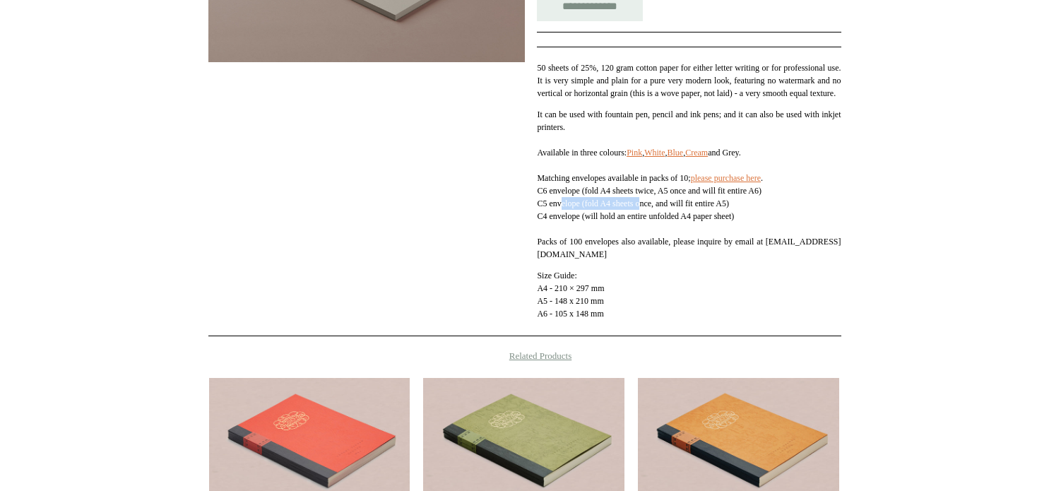
drag, startPoint x: 561, startPoint y: 217, endPoint x: 646, endPoint y: 223, distance: 85.7
click at [646, 223] on p "It can be used with fountain pen, pencil and ink pens; and it can also be used …" at bounding box center [689, 184] width 304 height 153
drag, startPoint x: 646, startPoint y: 223, endPoint x: 637, endPoint y: 221, distance: 10.0
click at [637, 221] on p "It can be used with fountain pen, pencil and ink pens; and it can also be used …" at bounding box center [689, 184] width 304 height 153
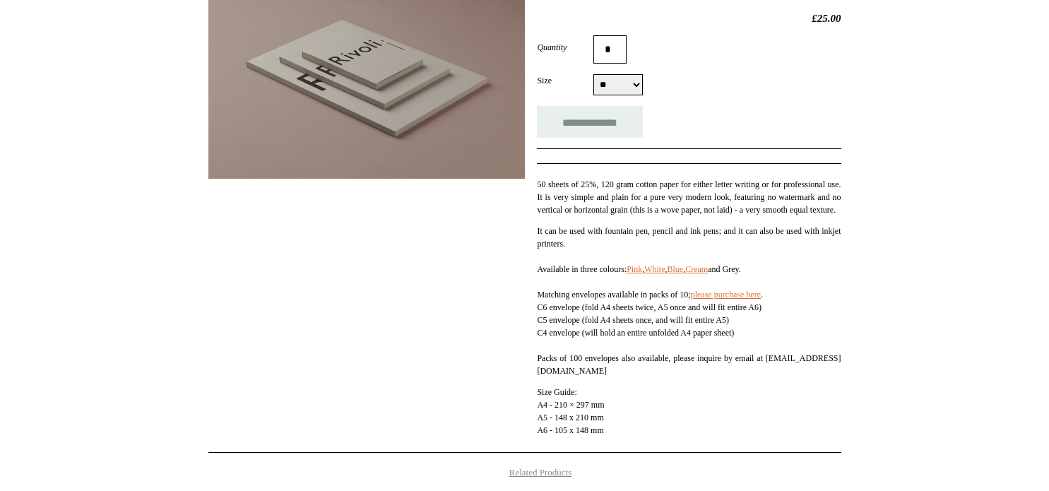
scroll to position [212, 0]
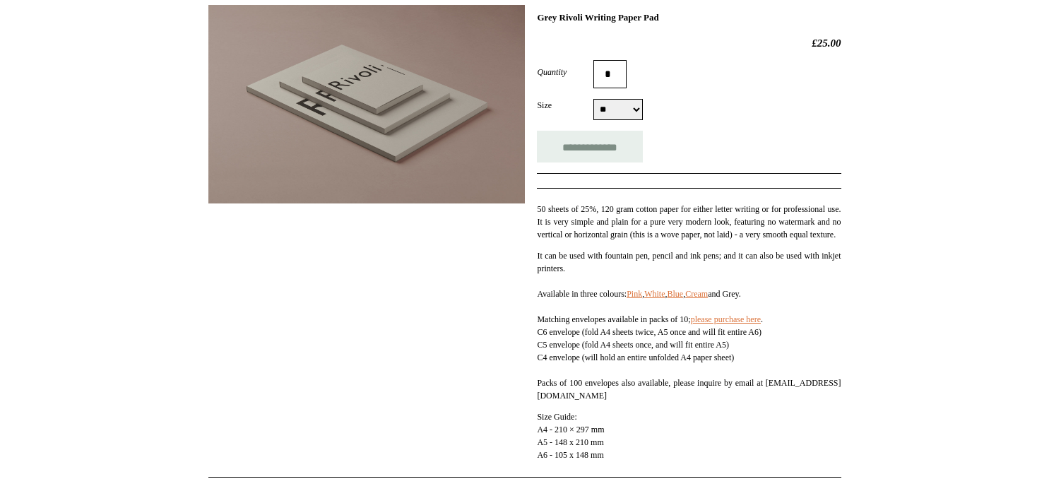
click at [610, 107] on select "** ** **" at bounding box center [617, 109] width 49 height 21
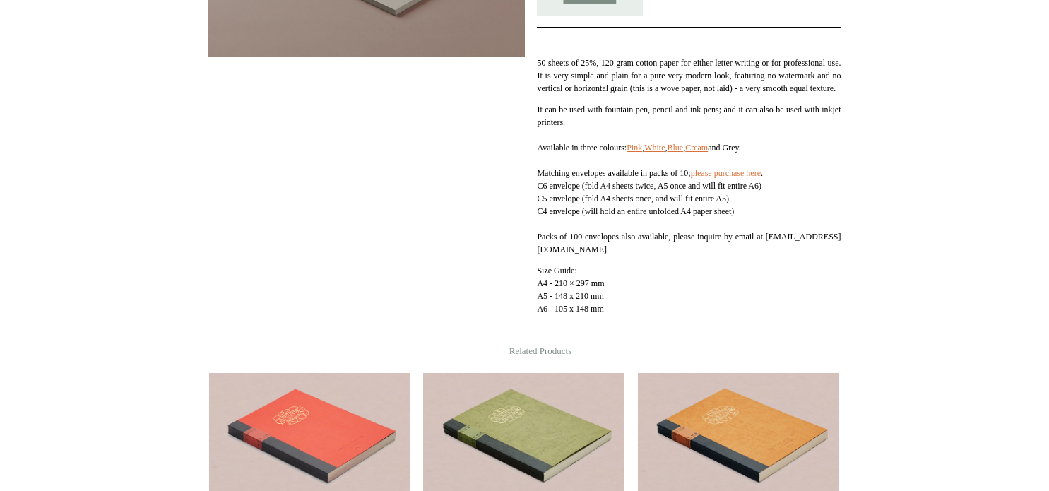
scroll to position [283, 0]
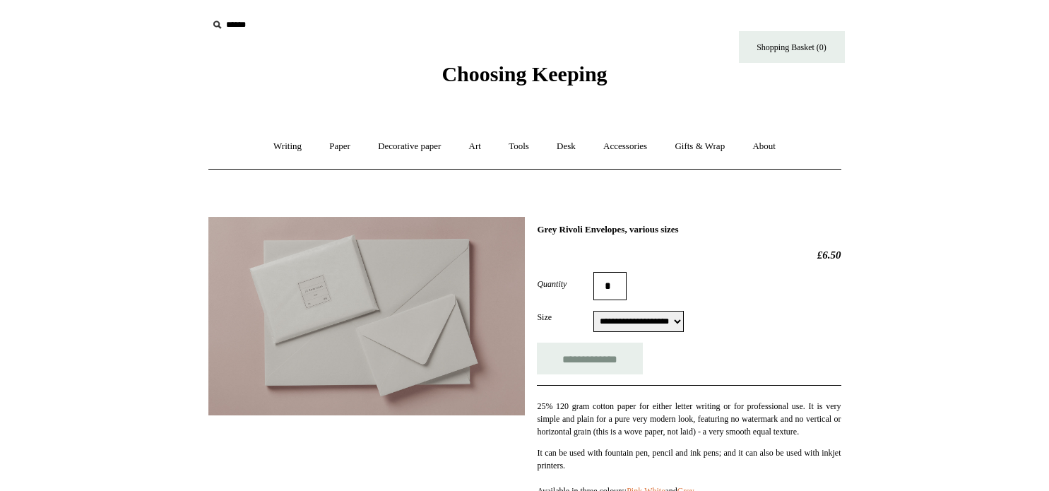
click at [676, 321] on select "**********" at bounding box center [638, 321] width 90 height 21
click at [593, 312] on select "**********" at bounding box center [638, 321] width 90 height 21
click at [731, 339] on form "**********" at bounding box center [689, 323] width 304 height 102
click at [680, 320] on select "**********" at bounding box center [638, 321] width 90 height 21
select select "**********"
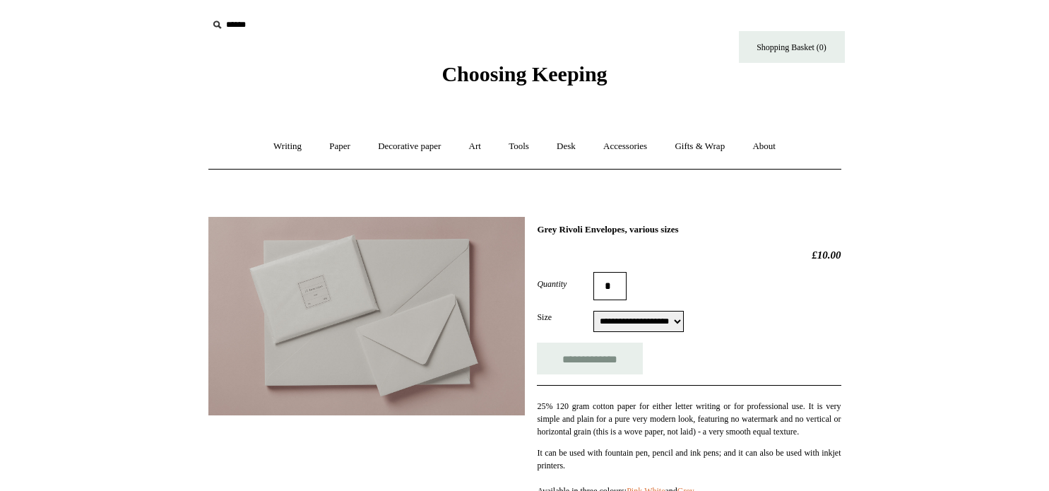
click at [593, 312] on select "**********" at bounding box center [638, 321] width 90 height 21
click at [696, 361] on div "**********" at bounding box center [689, 359] width 304 height 32
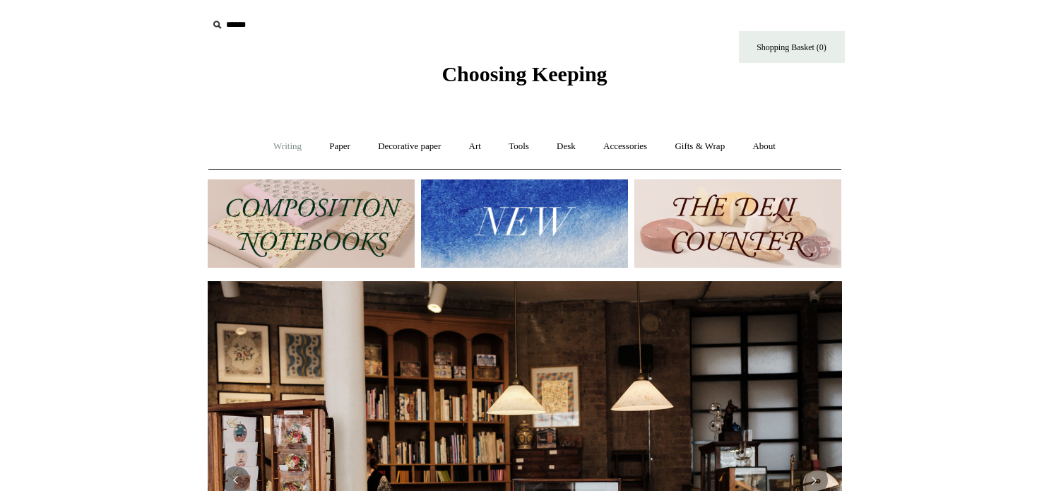
click at [277, 148] on link "Writing +" at bounding box center [288, 146] width 54 height 37
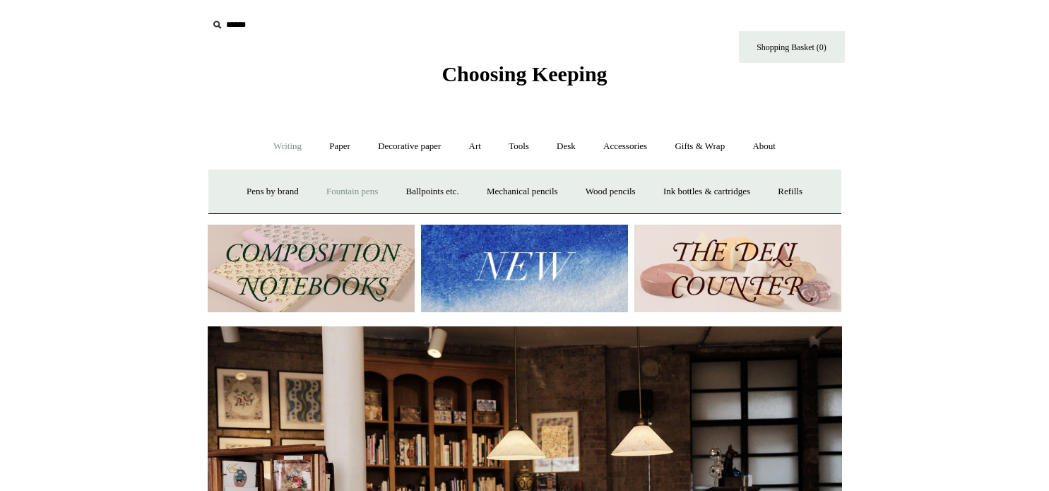
click at [364, 189] on link "Fountain pens +" at bounding box center [352, 191] width 77 height 37
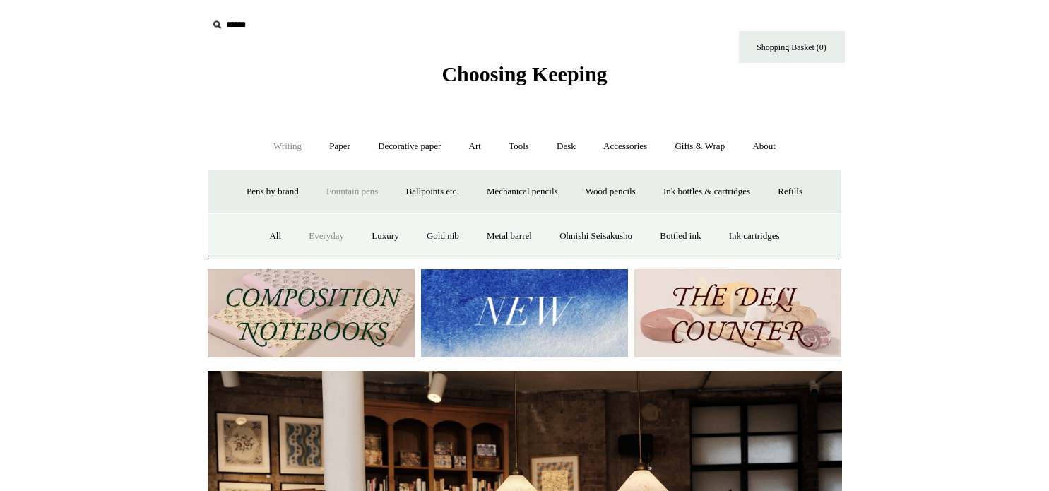
click at [319, 239] on link "Everyday" at bounding box center [326, 236] width 61 height 37
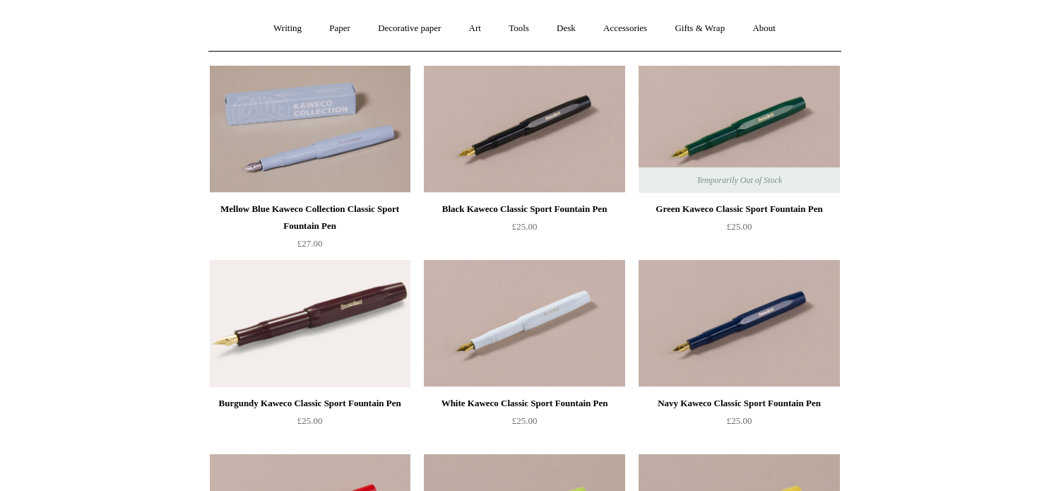
scroll to position [71, 0]
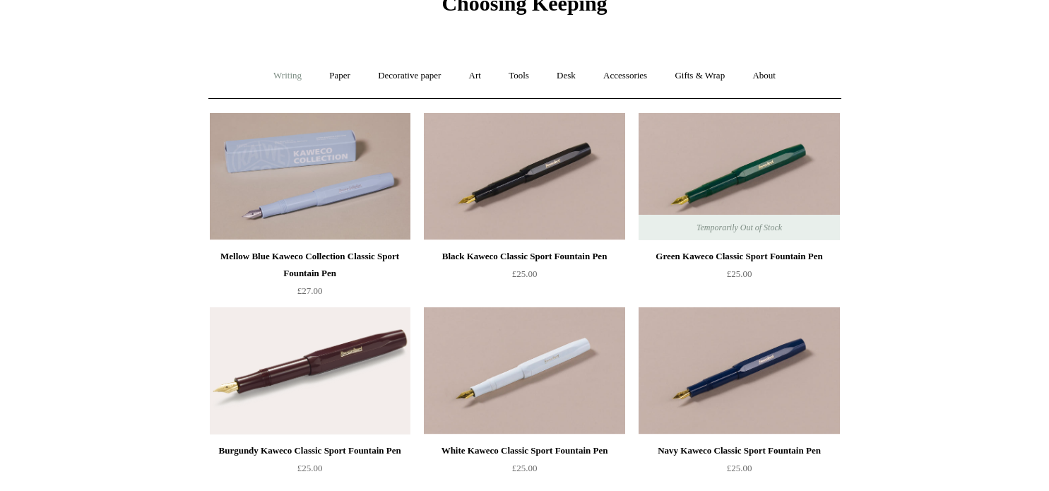
click at [274, 70] on link "Writing +" at bounding box center [288, 75] width 54 height 37
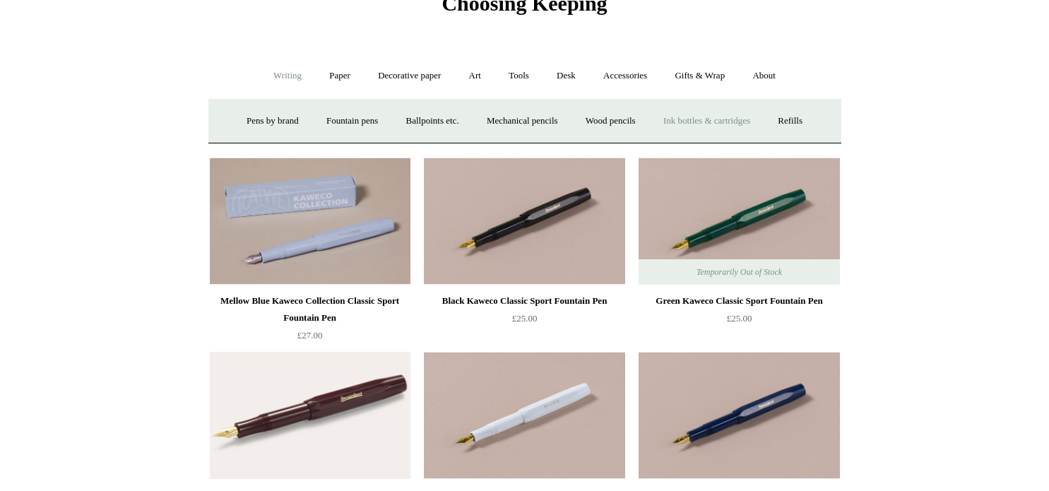
click at [718, 125] on link "Ink bottles & cartridges +" at bounding box center [707, 120] width 112 height 37
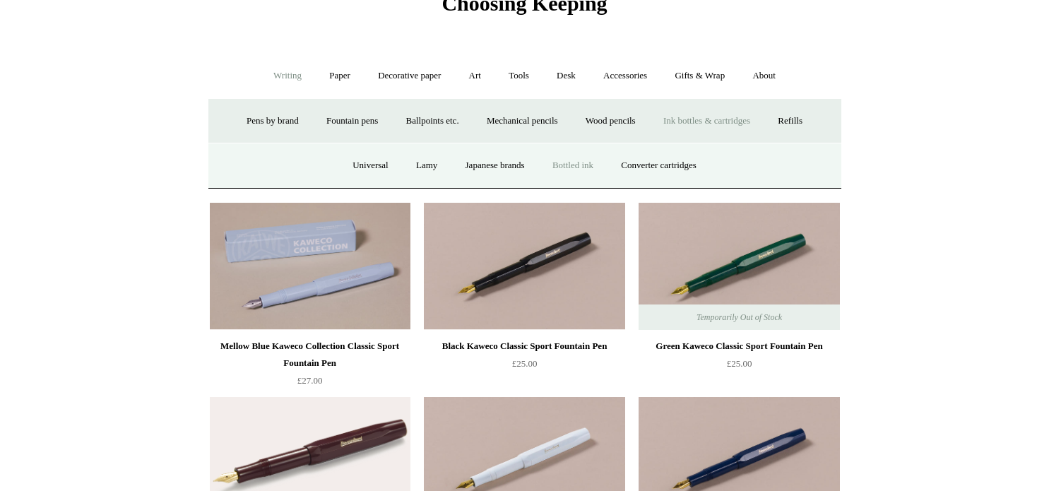
click at [581, 164] on link "Bottled ink" at bounding box center [573, 165] width 66 height 37
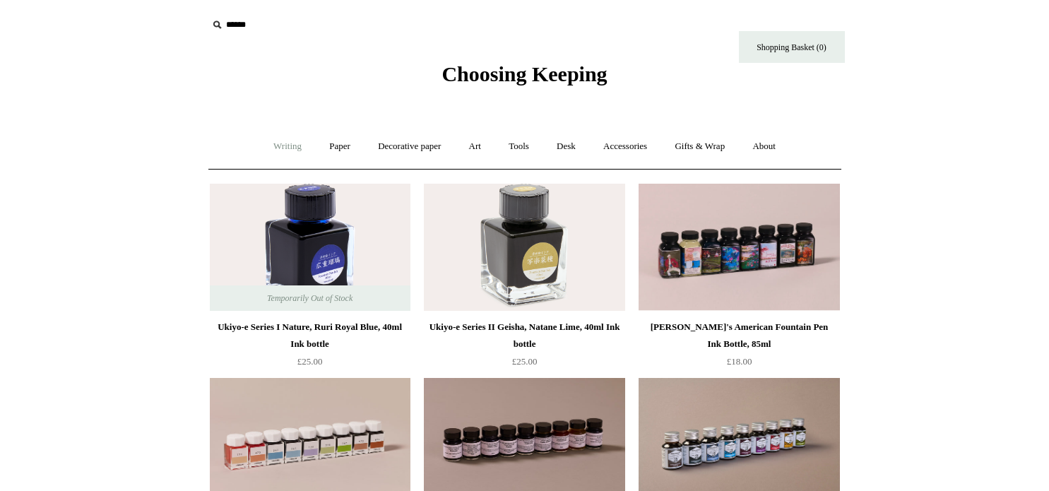
click at [281, 147] on link "Writing +" at bounding box center [288, 146] width 54 height 37
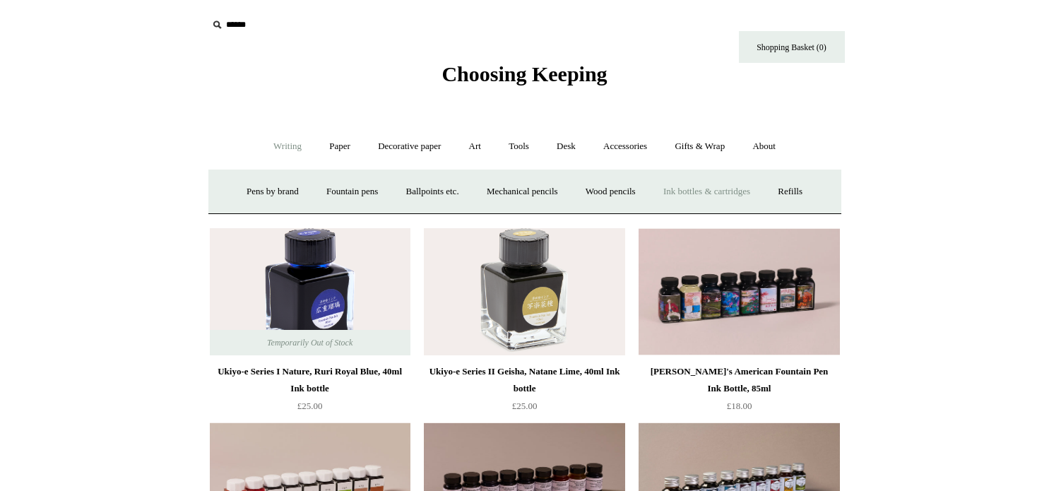
click at [727, 199] on link "Ink bottles & cartridges +" at bounding box center [707, 191] width 112 height 37
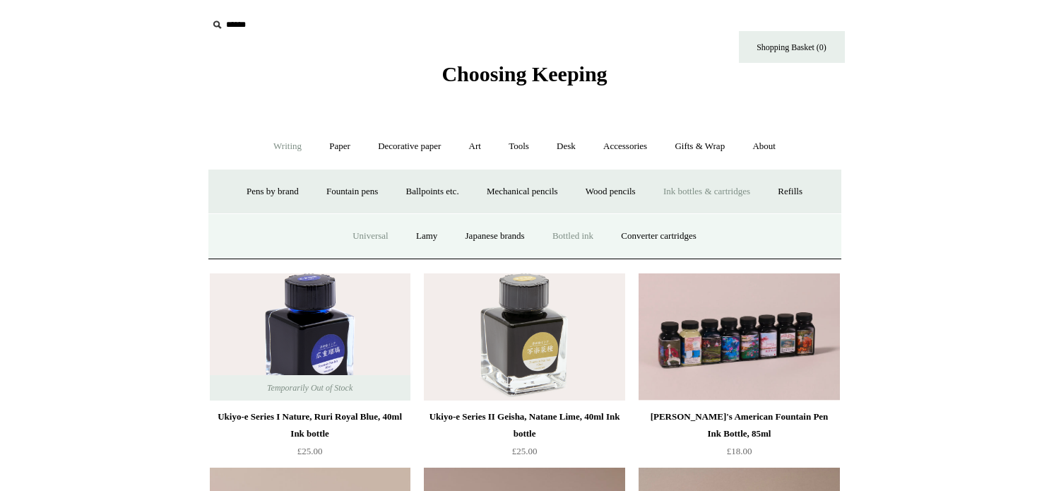
click at [378, 232] on link "Universal" at bounding box center [370, 236] width 61 height 37
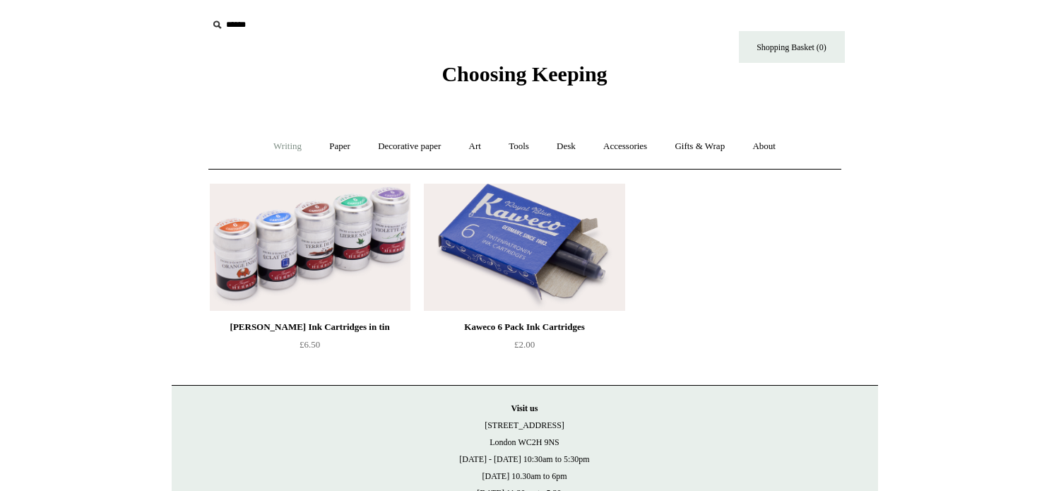
click at [278, 150] on link "Writing +" at bounding box center [288, 146] width 54 height 37
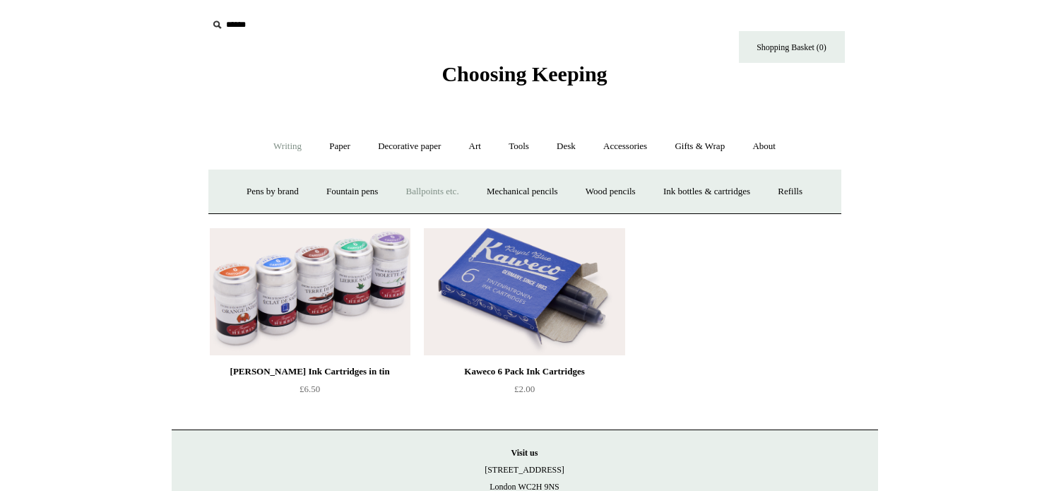
click at [424, 191] on link "Ballpoints etc. +" at bounding box center [433, 191] width 78 height 37
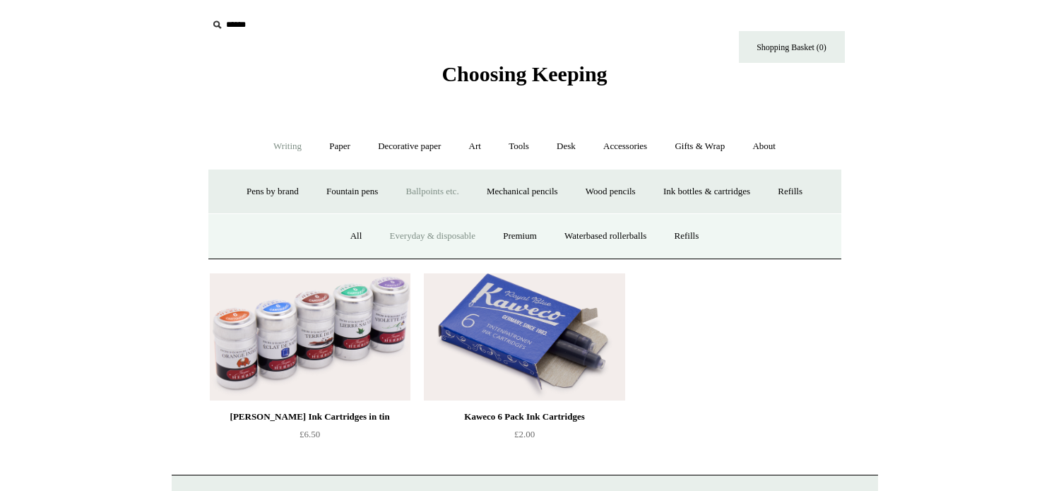
click at [393, 232] on link "Everyday & disposable" at bounding box center [432, 236] width 111 height 37
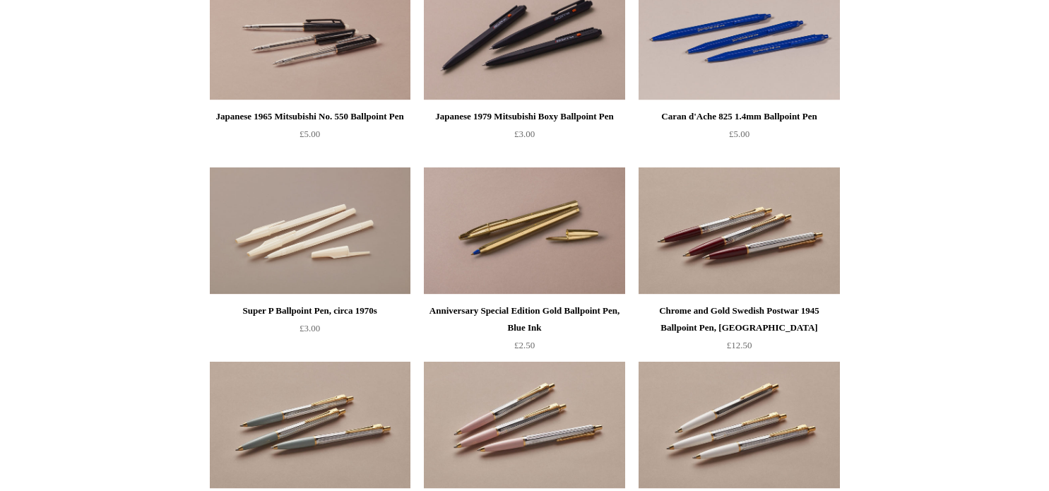
scroll to position [186, 0]
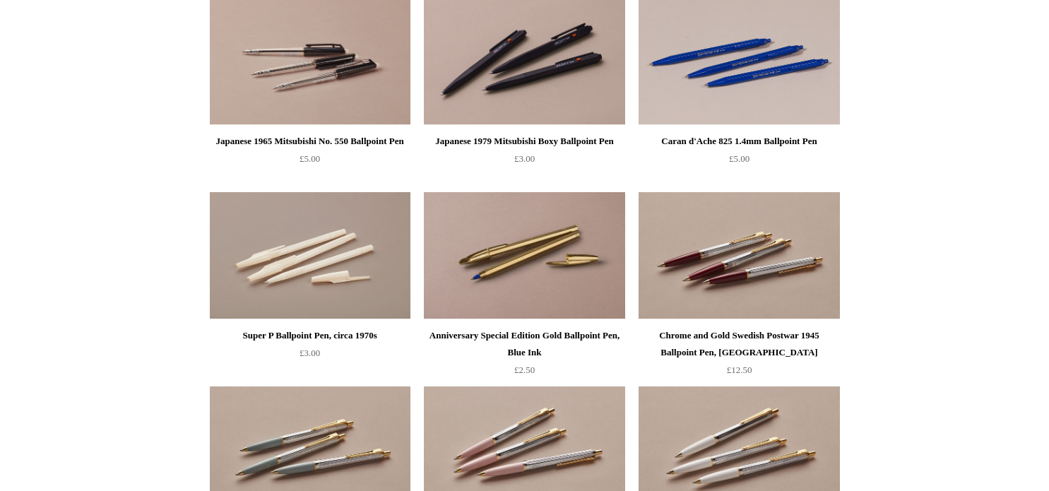
click at [557, 271] on img at bounding box center [524, 255] width 201 height 127
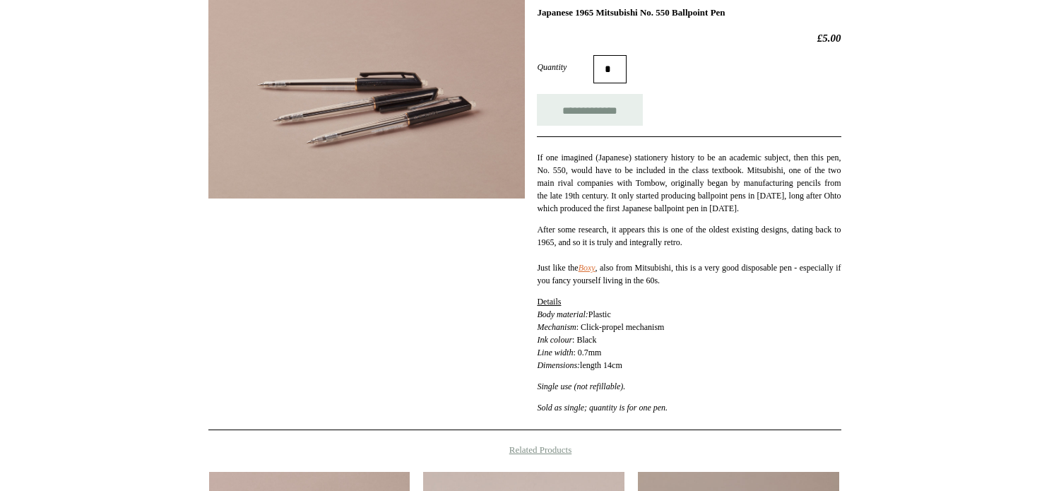
scroll to position [212, 0]
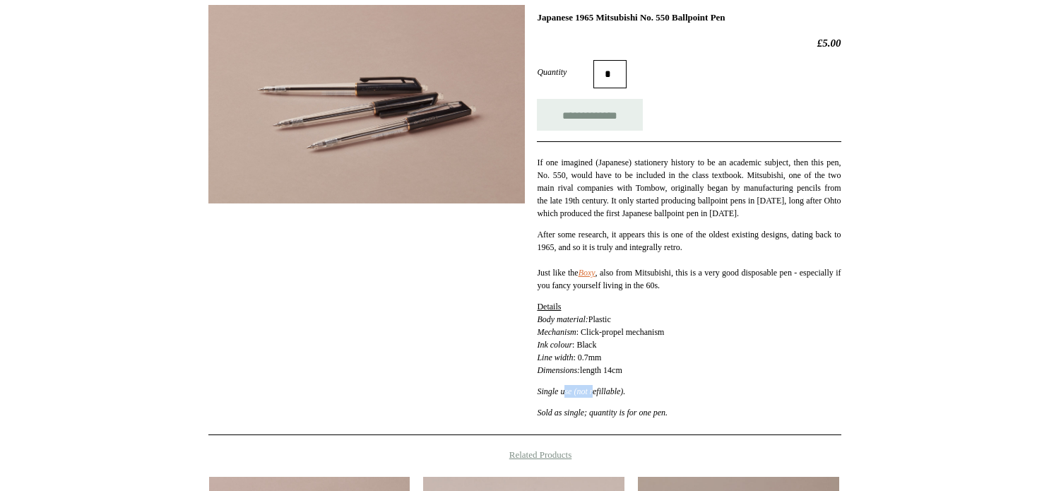
drag, startPoint x: 566, startPoint y: 405, endPoint x: 599, endPoint y: 401, distance: 33.4
click at [599, 396] on em "Single use (not refillable)." at bounding box center [581, 391] width 88 height 10
click at [592, 396] on em "Single use (not refillable)." at bounding box center [581, 391] width 88 height 10
drag, startPoint x: 617, startPoint y: 401, endPoint x: 571, endPoint y: 401, distance: 46.6
click at [571, 396] on em "Single use (not refillable)." at bounding box center [581, 391] width 88 height 10
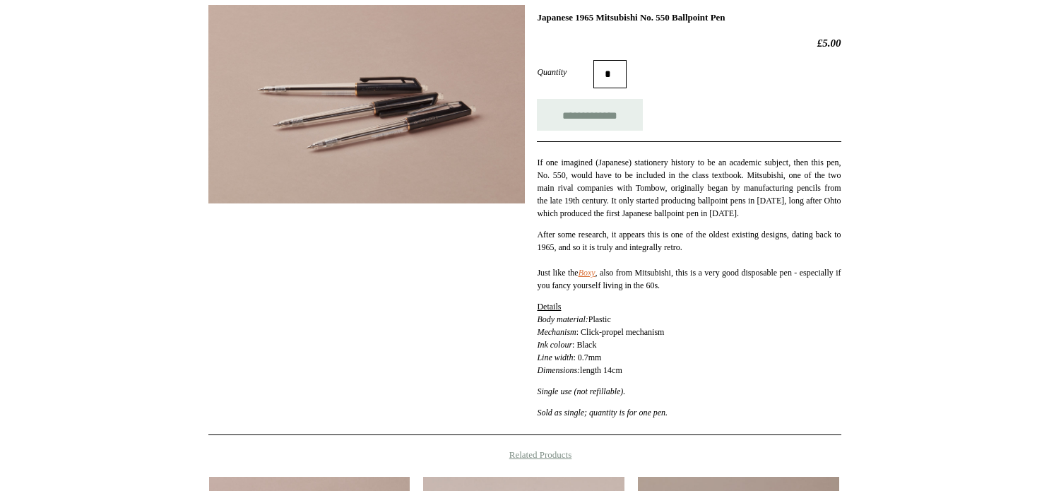
drag, startPoint x: 571, startPoint y: 401, endPoint x: 537, endPoint y: 401, distance: 33.9
click at [537, 396] on em "Single use (not refillable)." at bounding box center [581, 391] width 88 height 10
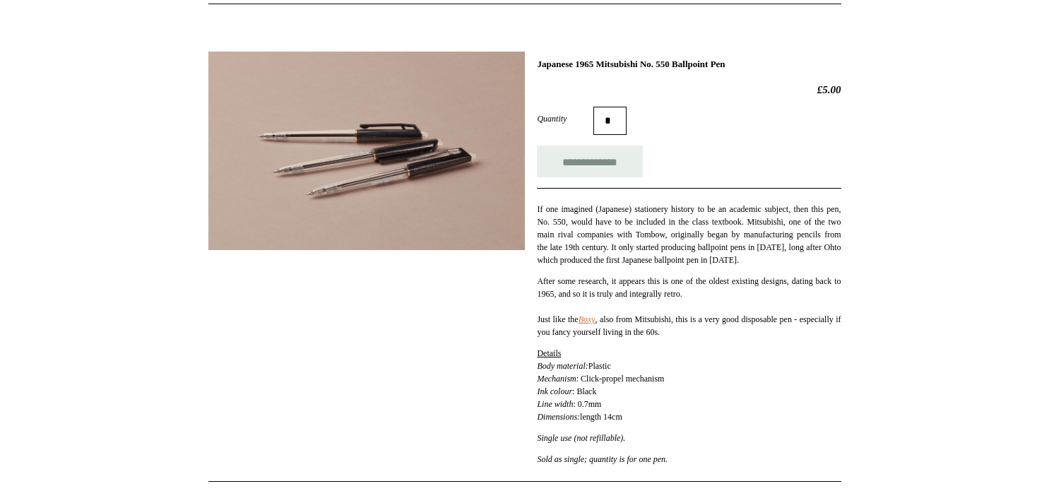
scroll to position [141, 0]
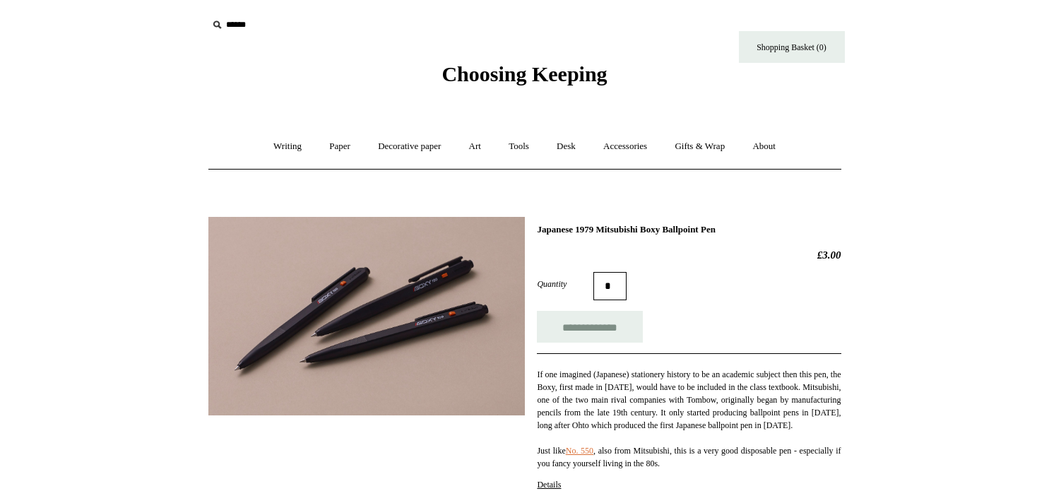
scroll to position [353, 0]
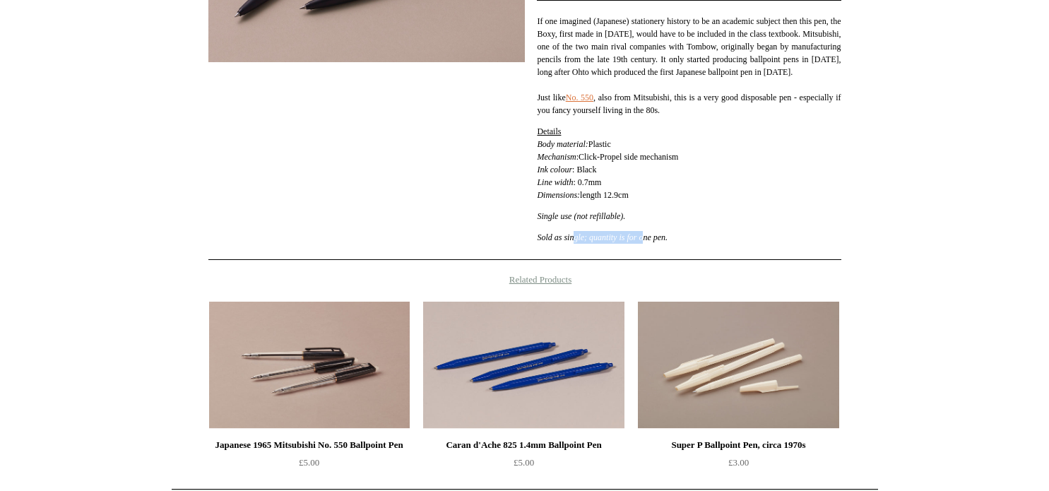
drag, startPoint x: 654, startPoint y: 249, endPoint x: 579, endPoint y: 257, distance: 75.3
click at [579, 244] on p "Sold as single; quantity is for one pen." at bounding box center [689, 237] width 304 height 13
drag, startPoint x: 579, startPoint y: 257, endPoint x: 546, endPoint y: 206, distance: 60.7
click at [546, 200] on em "Dimensions:" at bounding box center [558, 195] width 43 height 10
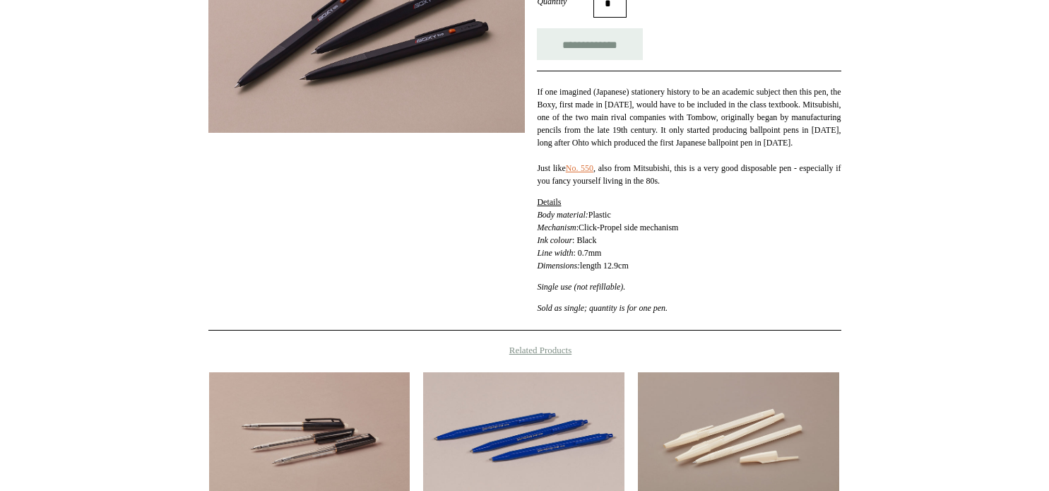
scroll to position [212, 0]
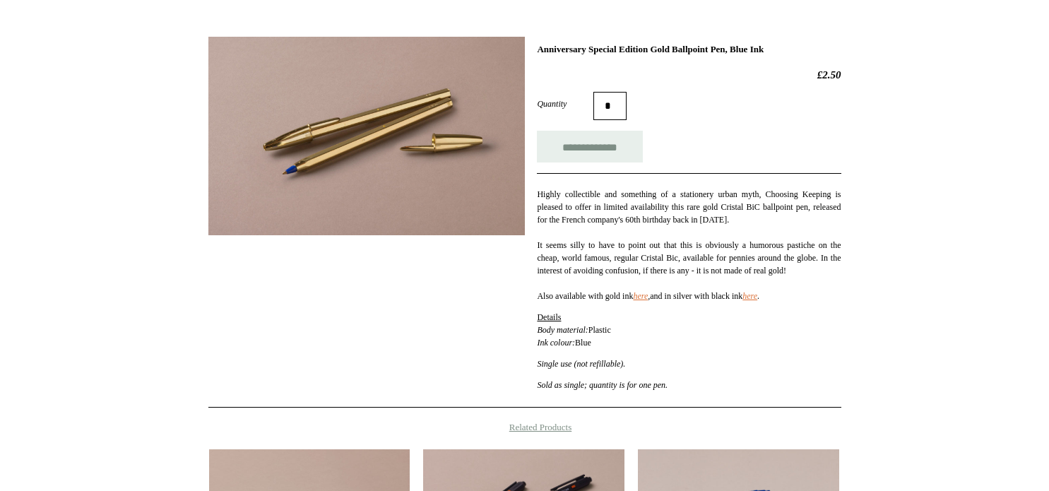
scroll to position [212, 0]
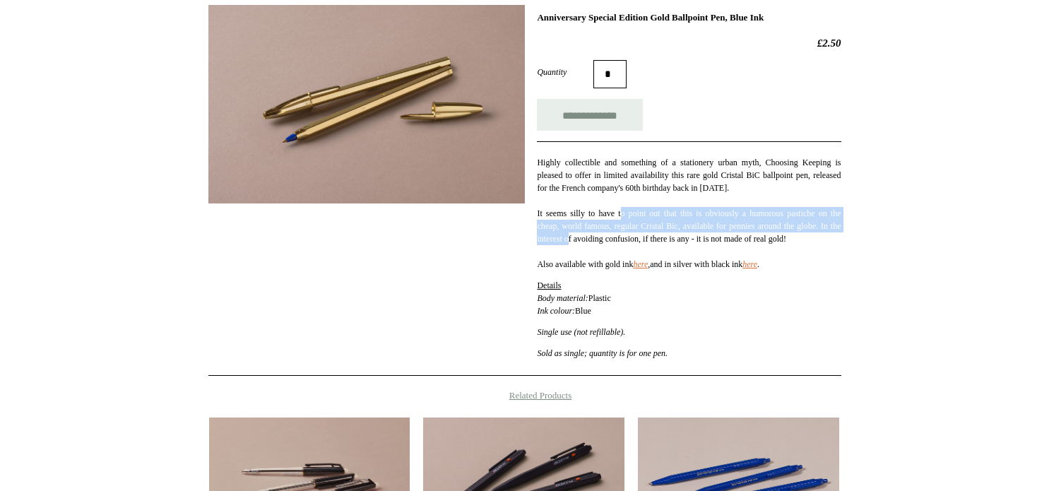
drag, startPoint x: 622, startPoint y: 211, endPoint x: 622, endPoint y: 235, distance: 24.7
click at [622, 235] on p "Highly collectible and something of a stationery urban myth, Choosing Keeping i…" at bounding box center [689, 213] width 304 height 114
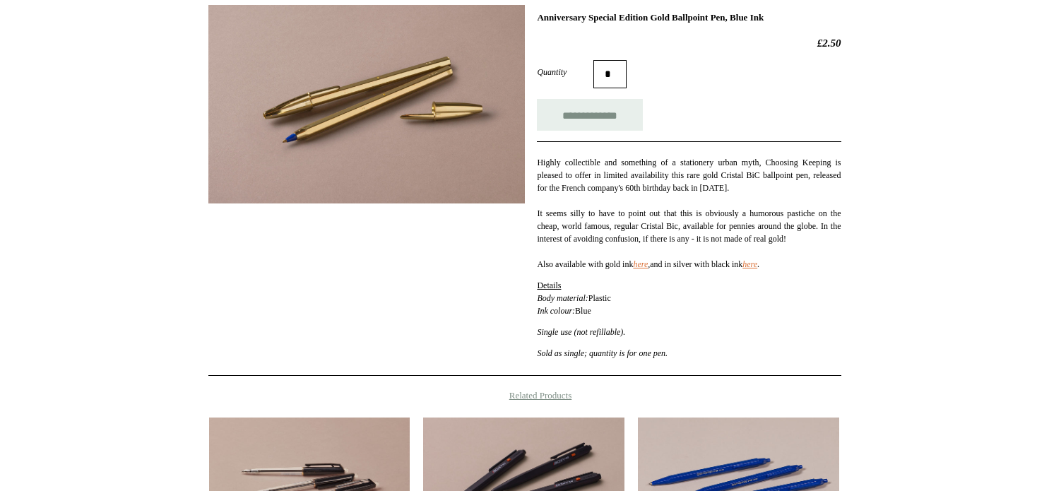
drag, startPoint x: 587, startPoint y: 251, endPoint x: 569, endPoint y: 250, distance: 18.4
click at [569, 250] on p "Highly collectible and something of a stationery urban myth, Choosing Keeping i…" at bounding box center [689, 213] width 304 height 114
click at [561, 252] on p "Highly collectible and something of a stationery urban myth, Choosing Keeping i…" at bounding box center [689, 213] width 304 height 114
click at [559, 252] on p "Highly collectible and something of a stationery urban myth, Choosing Keeping i…" at bounding box center [689, 213] width 304 height 114
